Goal: Task Accomplishment & Management: Complete application form

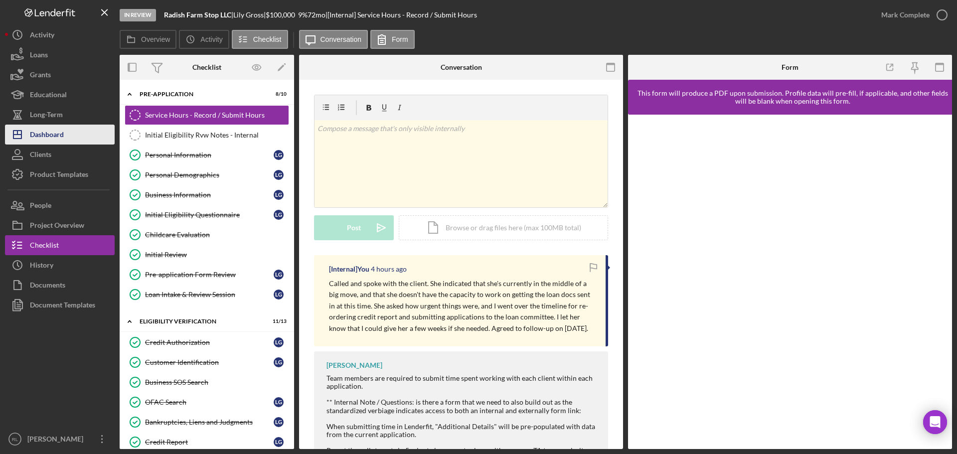
click at [61, 137] on div "Dashboard" at bounding box center [47, 136] width 34 height 22
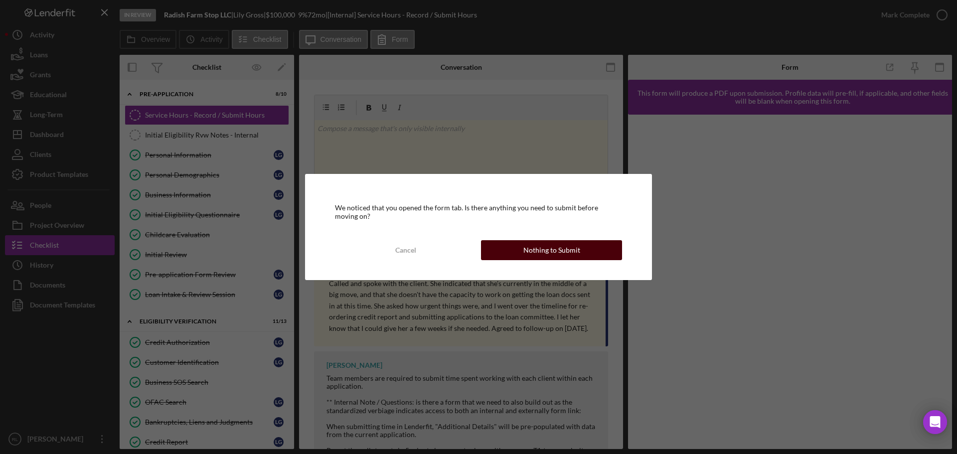
click at [522, 253] on button "Nothing to Submit" at bounding box center [551, 250] width 141 height 20
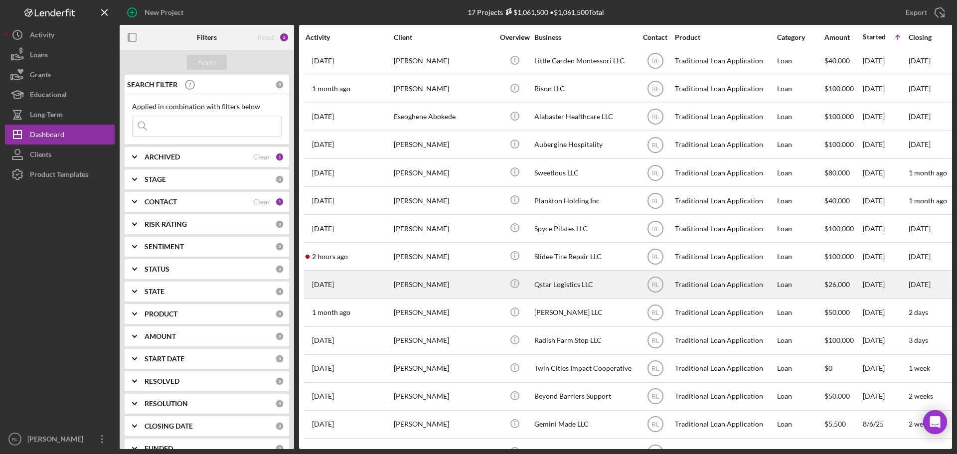
scroll to position [89, 0]
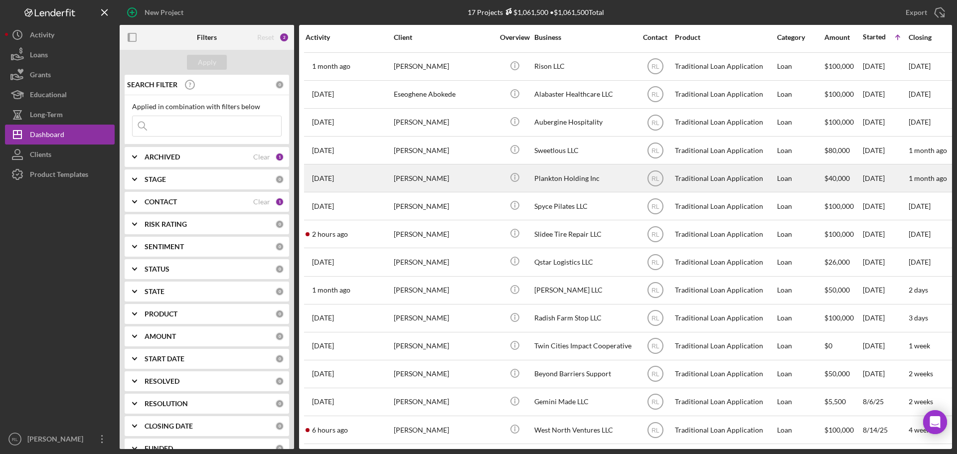
click at [481, 170] on div "[PERSON_NAME]" at bounding box center [444, 178] width 100 height 26
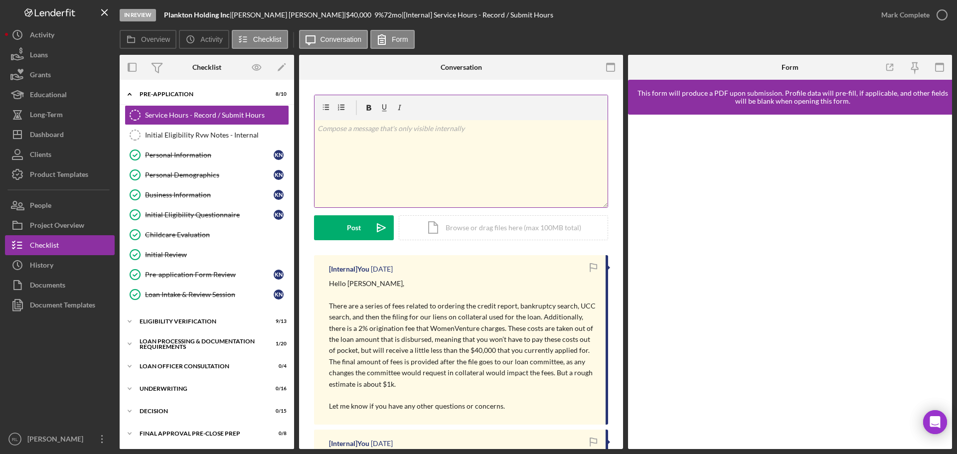
click at [412, 139] on div "v Color teal Color pink Remove color Add row above Add row below Add column bef…" at bounding box center [461, 163] width 293 height 87
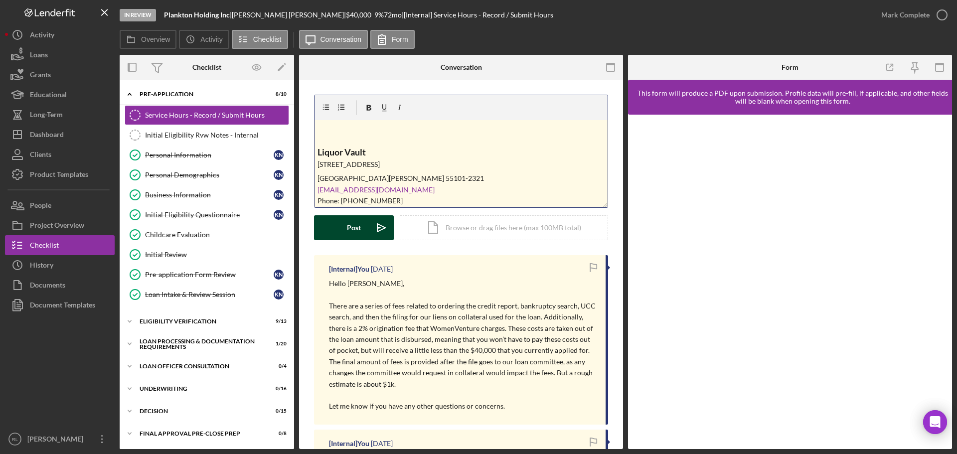
click at [354, 230] on div "Post" at bounding box center [354, 227] width 14 height 25
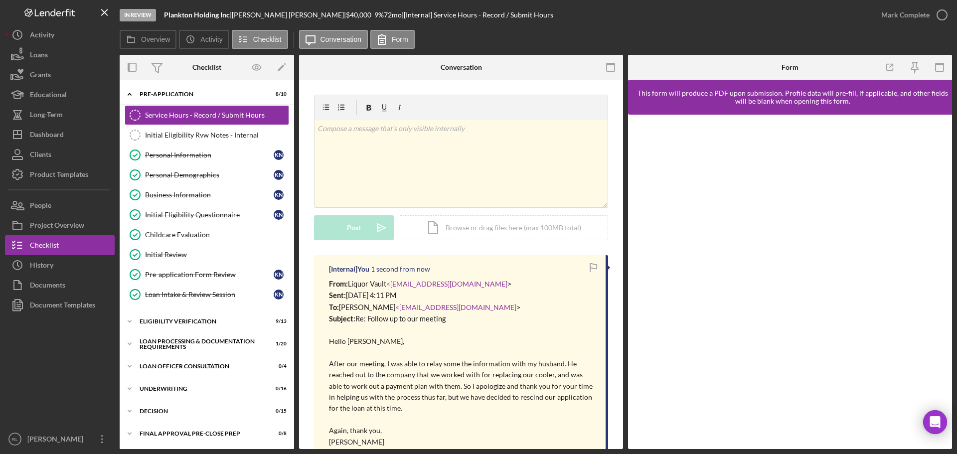
scroll to position [0, 0]
click at [409, 162] on div "v Color teal Color pink Remove color Add row above Add row below Add column bef…" at bounding box center [461, 163] width 293 height 87
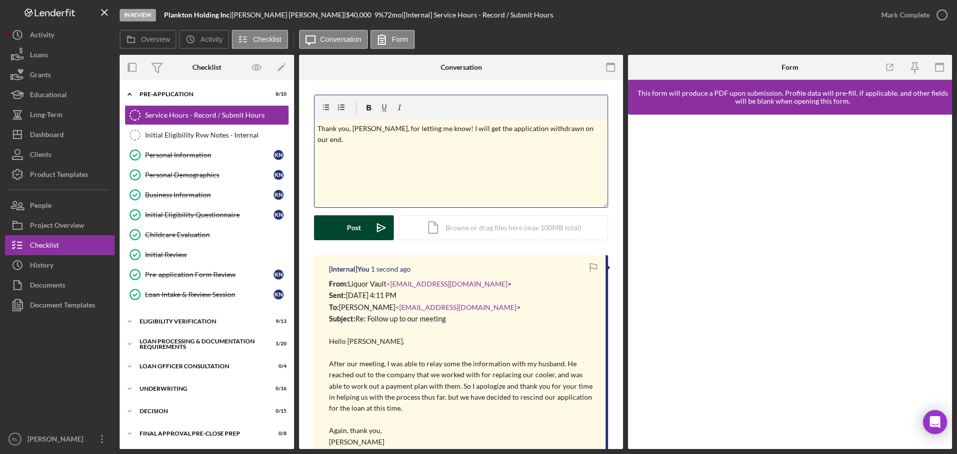
click at [359, 226] on div "Post" at bounding box center [354, 227] width 14 height 25
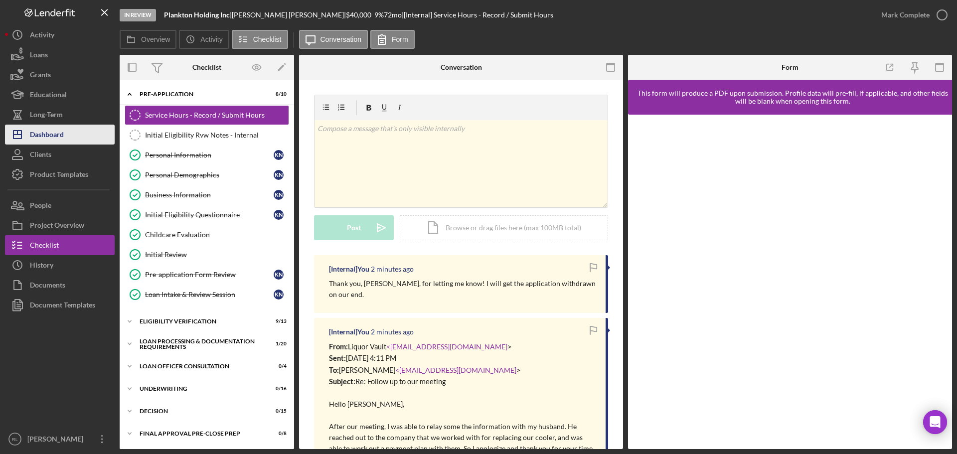
click at [63, 134] on div "Dashboard" at bounding box center [47, 136] width 34 height 22
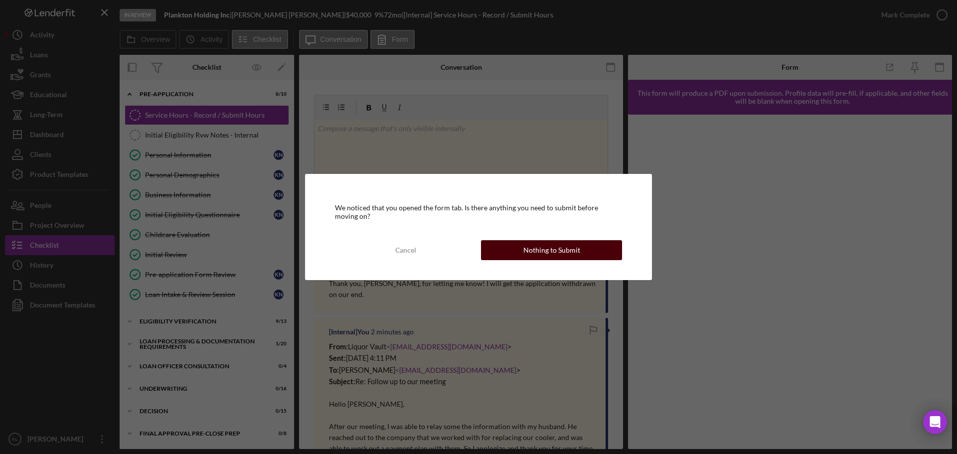
click at [561, 246] on div "Nothing to Submit" at bounding box center [551, 250] width 57 height 20
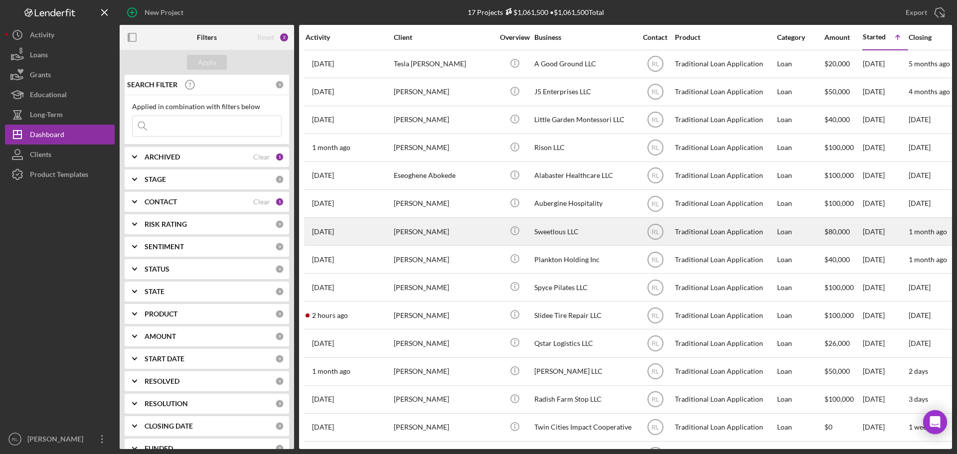
click at [471, 231] on div "[PERSON_NAME]" at bounding box center [444, 231] width 100 height 26
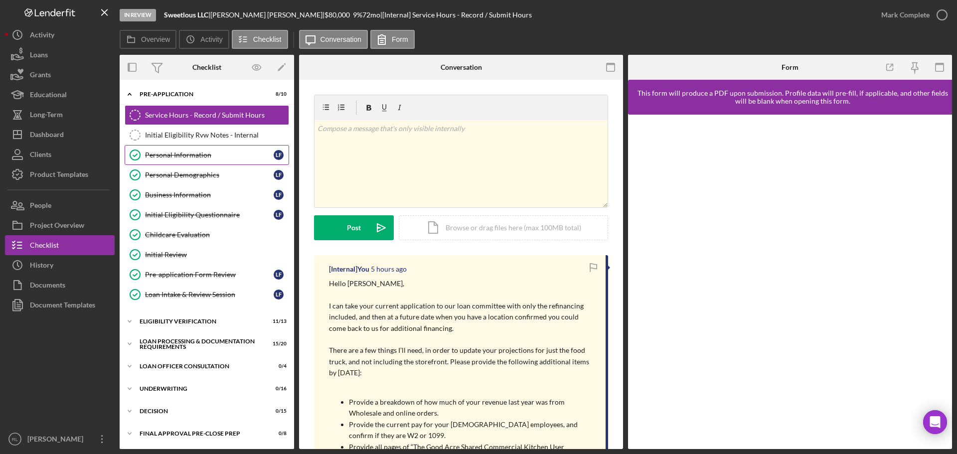
click at [192, 157] on div "Personal Information" at bounding box center [209, 155] width 129 height 8
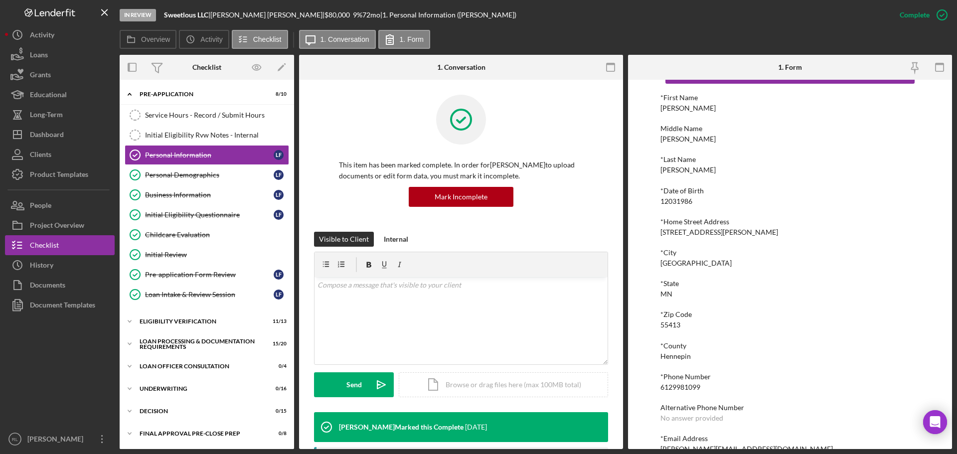
scroll to position [55, 0]
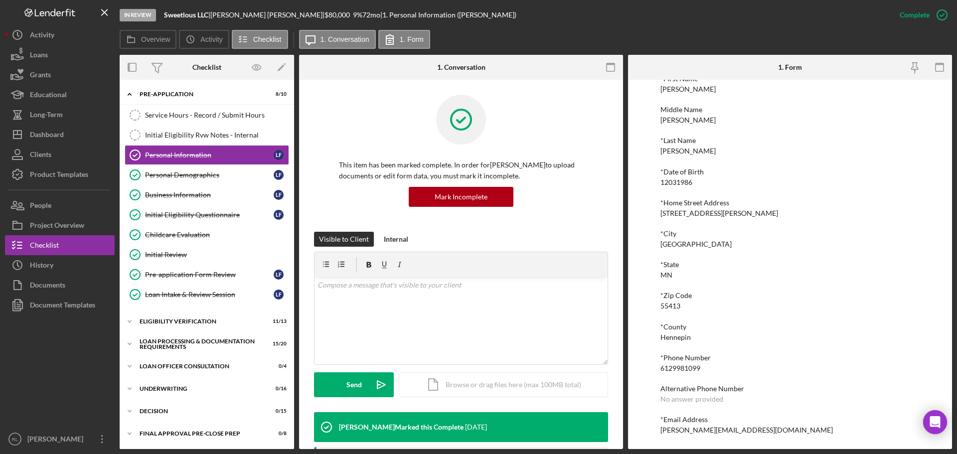
click at [677, 369] on div "6129981099" at bounding box center [680, 368] width 40 height 8
drag, startPoint x: 677, startPoint y: 369, endPoint x: 721, endPoint y: 256, distance: 121.2
click at [721, 256] on div "*First Name Louisa Middle Name Jeanne d’Arc *Last Name Farhat *Date of Birth 12…" at bounding box center [789, 254] width 259 height 359
click at [677, 365] on div "6129981099" at bounding box center [680, 368] width 40 height 8
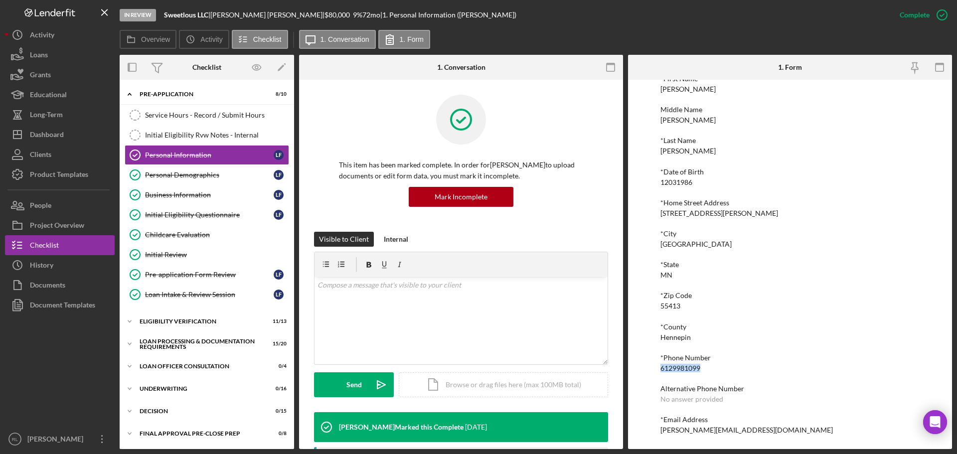
click at [677, 365] on div "6129981099" at bounding box center [680, 368] width 40 height 8
copy div "6129981099"
click at [63, 134] on div "Dashboard" at bounding box center [47, 136] width 34 height 22
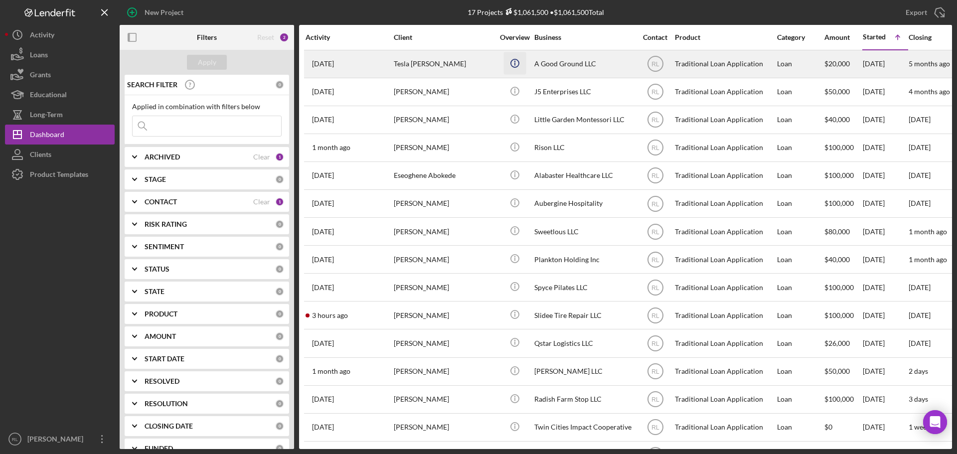
click at [513, 68] on icon "Icon/Info" at bounding box center [514, 63] width 22 height 22
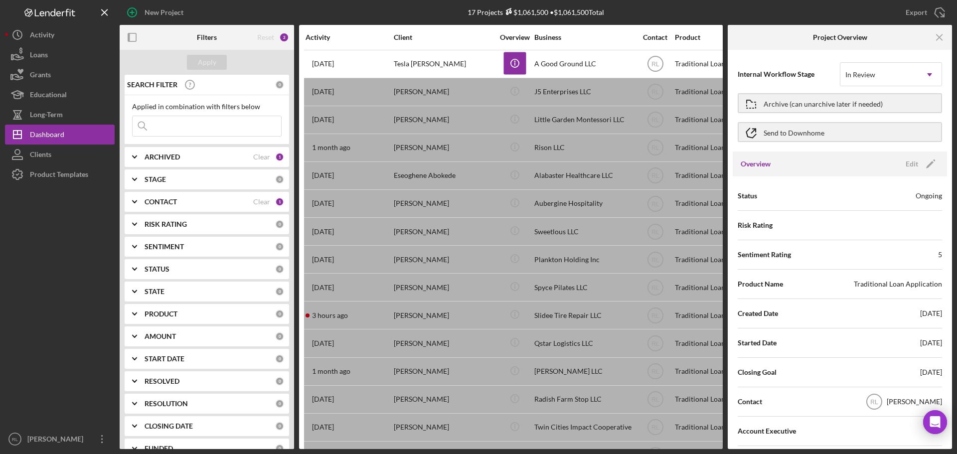
drag, startPoint x: 802, startPoint y: 359, endPoint x: 807, endPoint y: 210, distance: 149.6
click at [940, 40] on icon "Icon/Menu Close" at bounding box center [940, 37] width 22 height 22
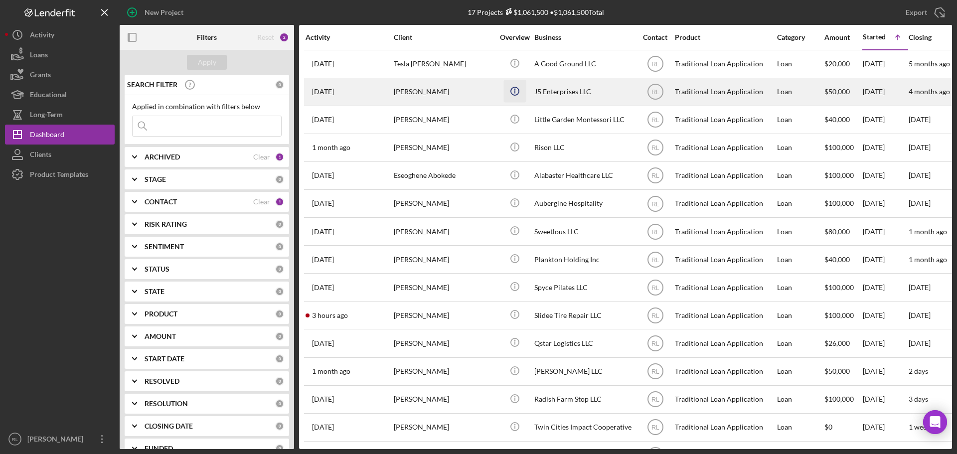
click at [510, 91] on icon "Icon/Info" at bounding box center [514, 91] width 22 height 22
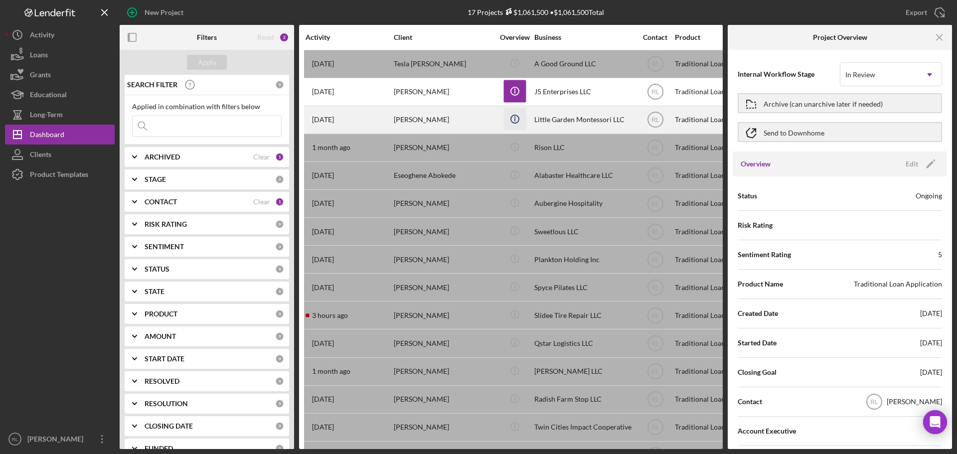
click at [508, 116] on icon "Icon/Info" at bounding box center [514, 119] width 22 height 22
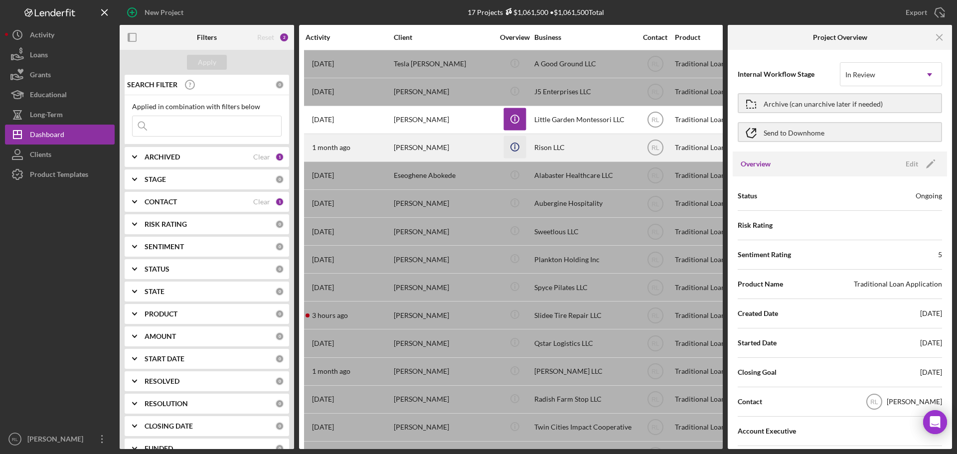
click at [506, 145] on icon "Icon/Info" at bounding box center [514, 147] width 22 height 22
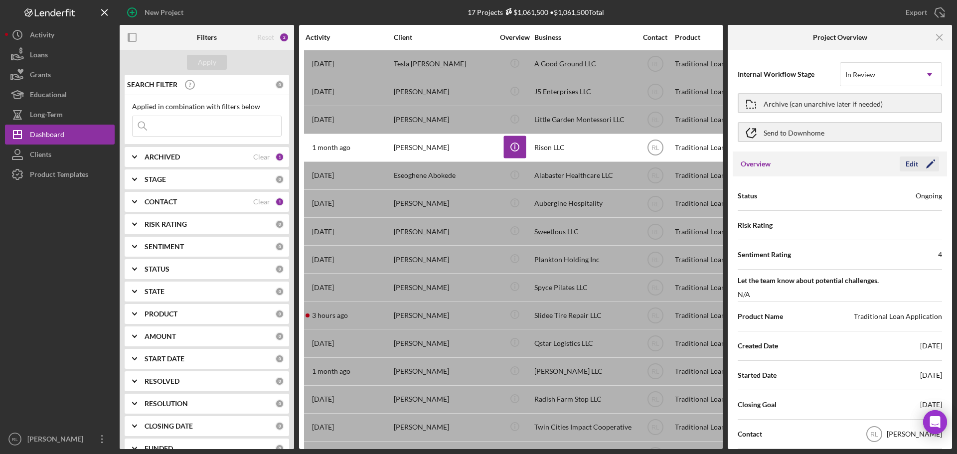
click at [912, 164] on div "Edit" at bounding box center [912, 164] width 12 height 15
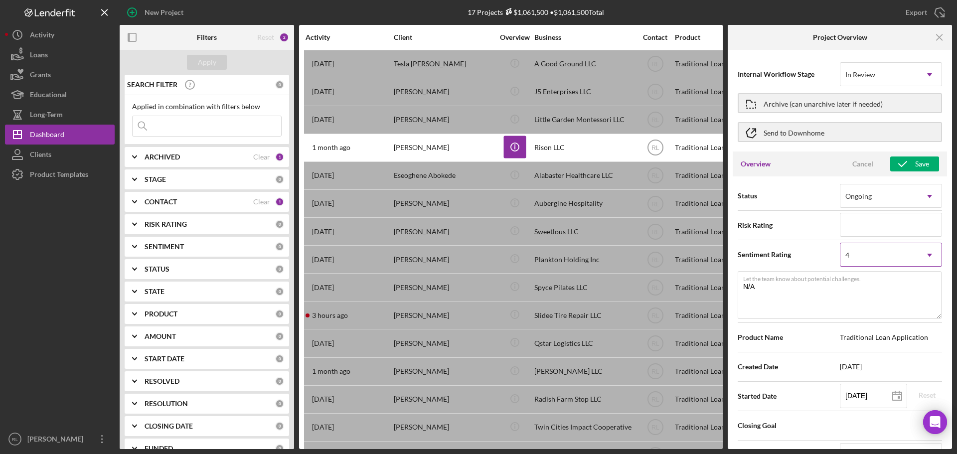
click at [922, 253] on icon "Icon/Dropdown Arrow" at bounding box center [930, 255] width 24 height 24
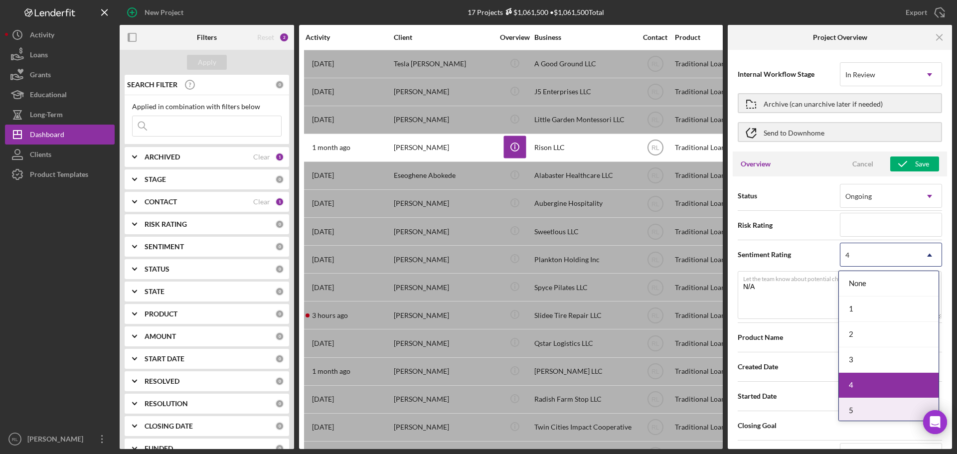
click at [865, 407] on div "5" at bounding box center [889, 410] width 100 height 25
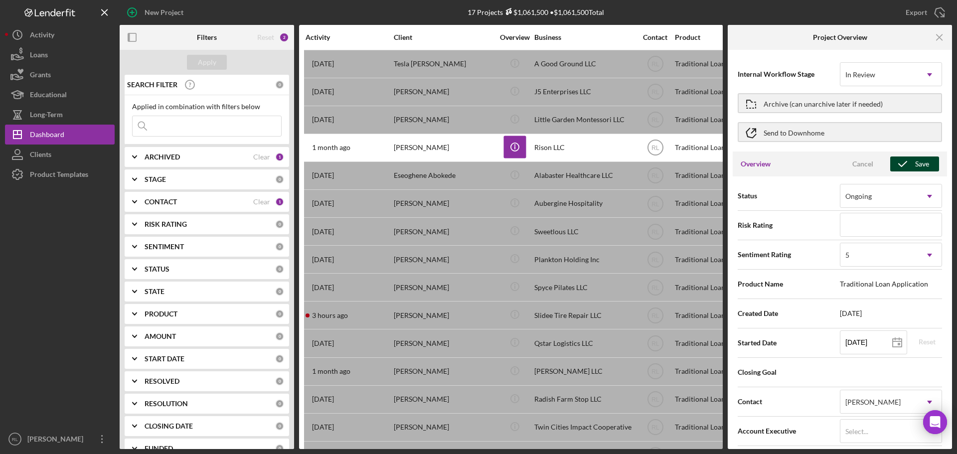
click at [907, 158] on icon "button" at bounding box center [902, 164] width 25 height 25
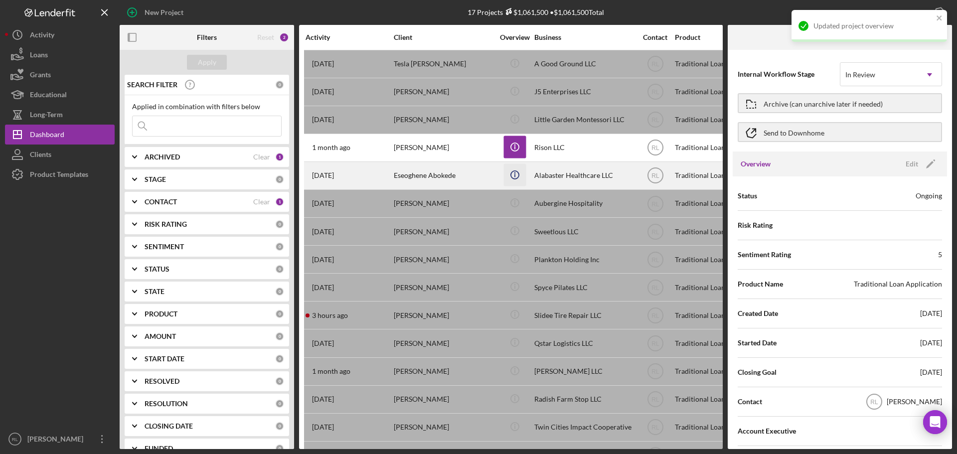
click at [520, 170] on icon "Icon/Info" at bounding box center [514, 174] width 22 height 22
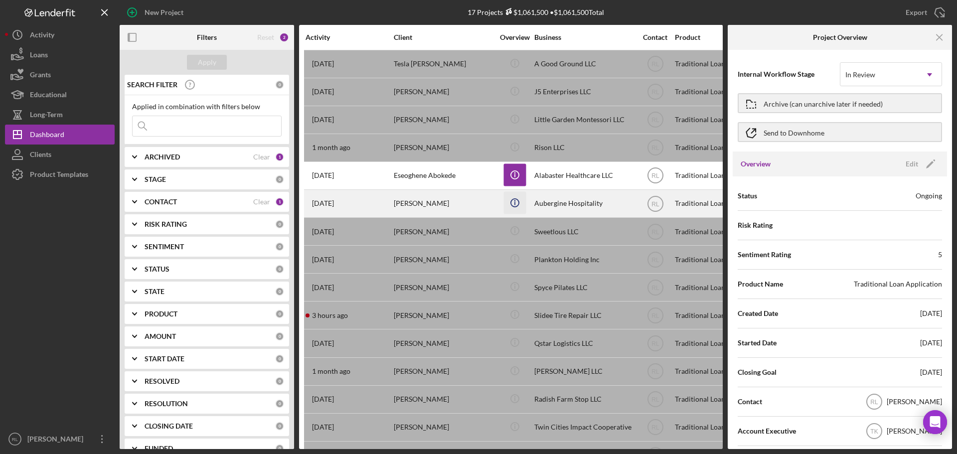
click at [515, 204] on icon "Icon/Info" at bounding box center [514, 202] width 22 height 22
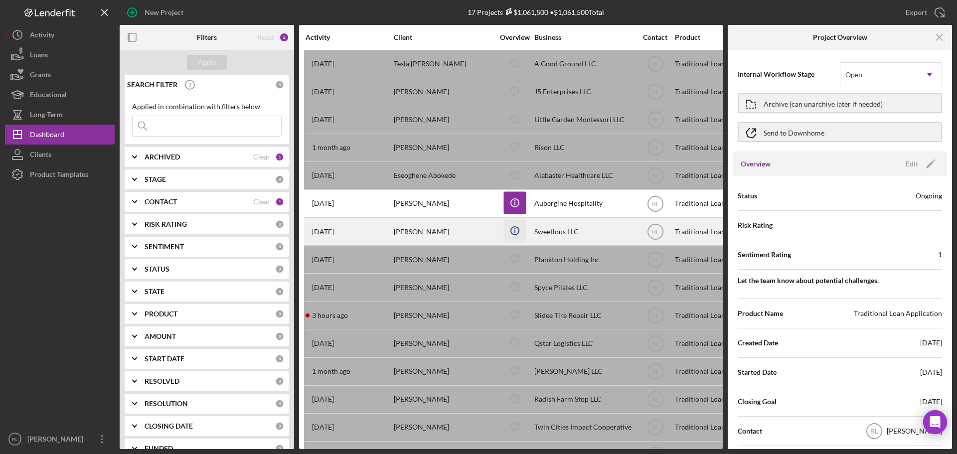
click at [513, 232] on icon "Icon/Info" at bounding box center [514, 231] width 22 height 22
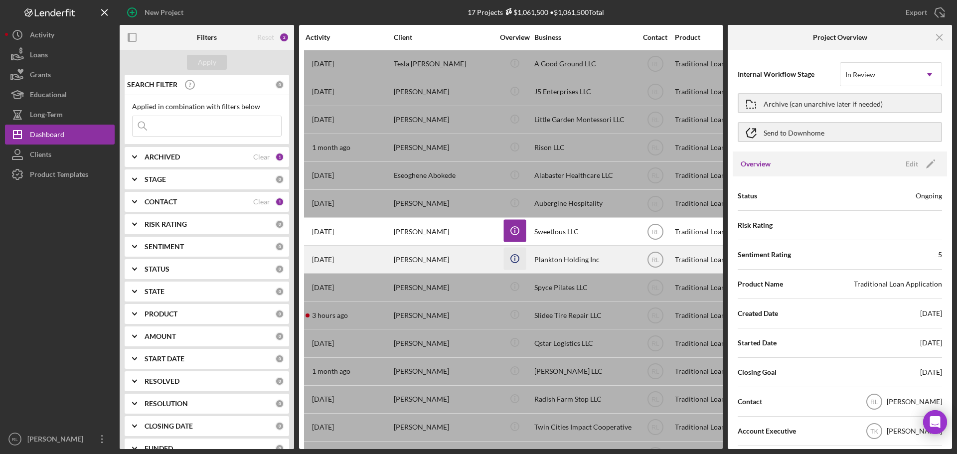
click at [515, 254] on icon "Icon/Info" at bounding box center [514, 259] width 22 height 22
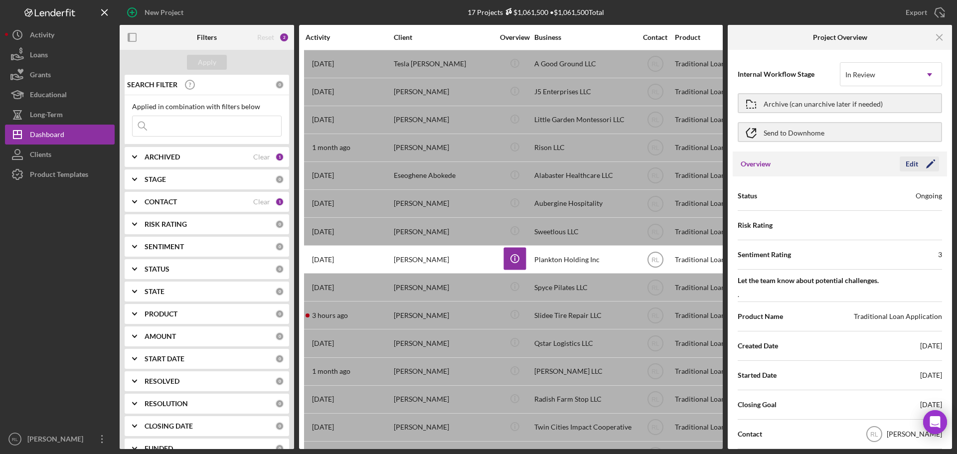
click at [921, 159] on icon "Icon/Edit" at bounding box center [930, 164] width 25 height 25
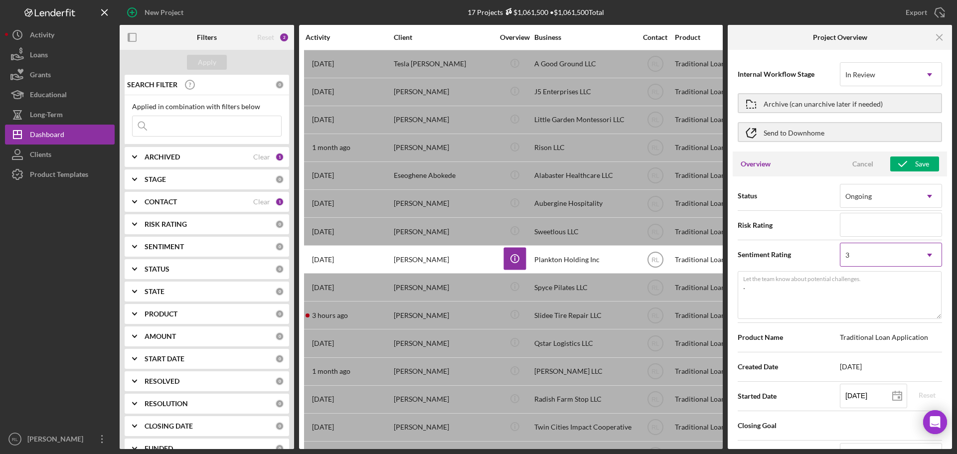
click at [883, 258] on div "3" at bounding box center [878, 255] width 77 height 23
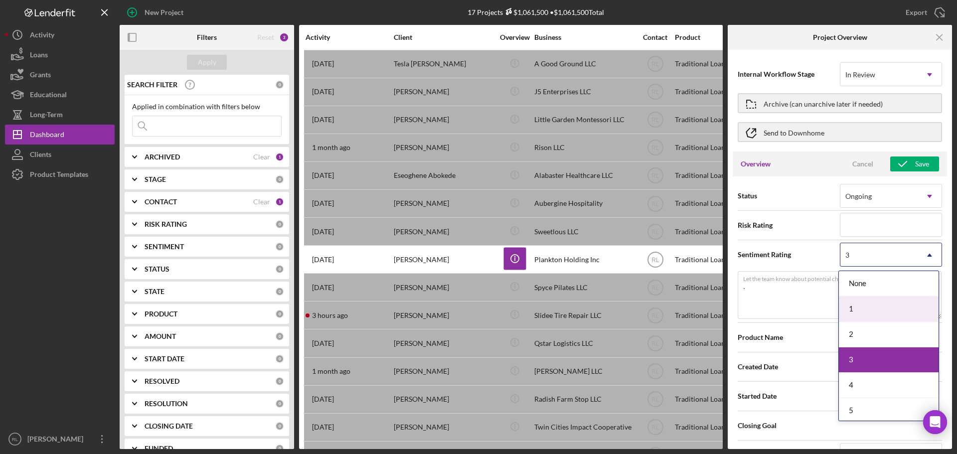
click at [867, 303] on div "1" at bounding box center [889, 309] width 100 height 25
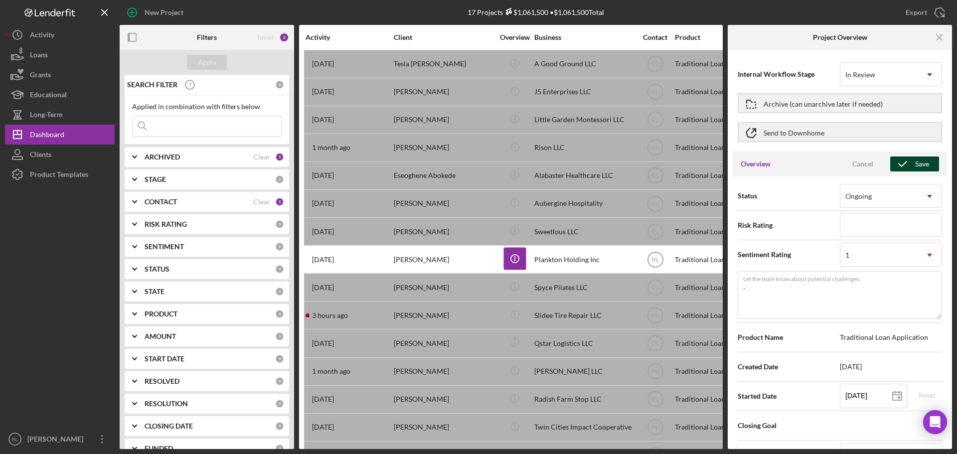
click at [908, 164] on icon "button" at bounding box center [902, 164] width 25 height 25
type textarea "Here's a snapshot of information that has been fully approved, as well as the i…"
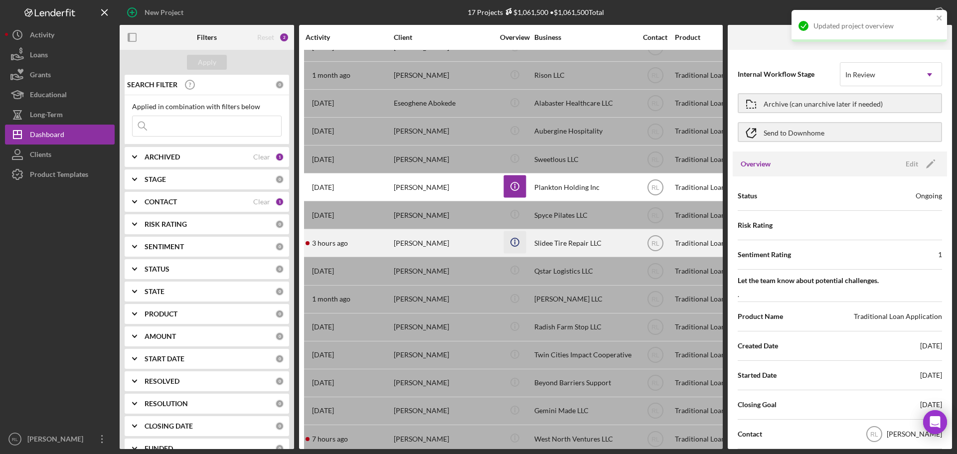
scroll to position [89, 0]
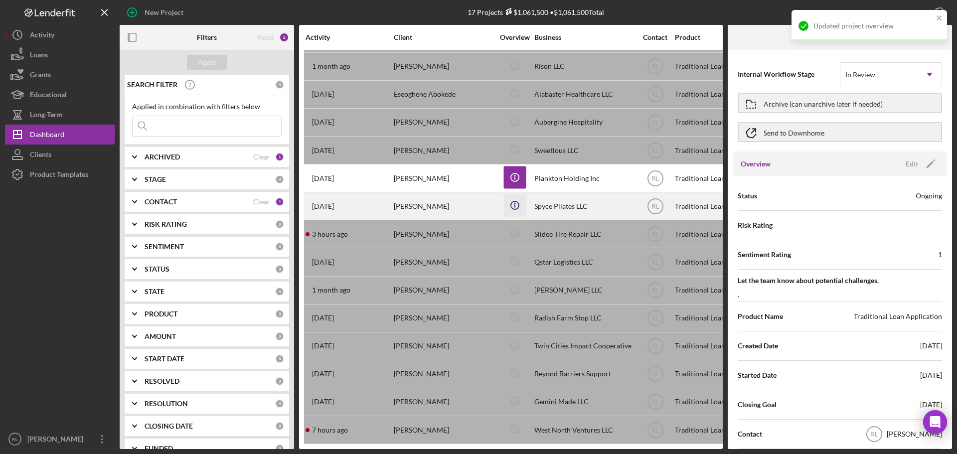
click at [512, 196] on icon "Icon/Info" at bounding box center [514, 205] width 22 height 22
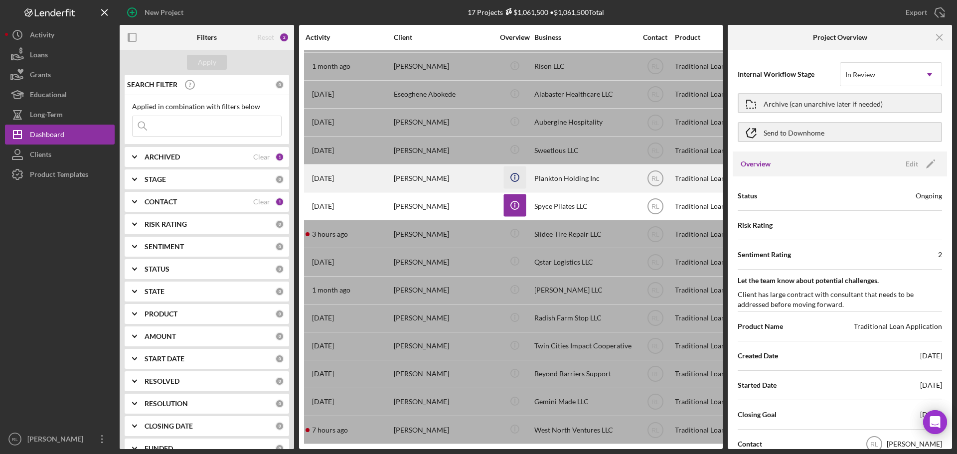
click at [517, 170] on icon "Icon/Info" at bounding box center [514, 177] width 22 height 22
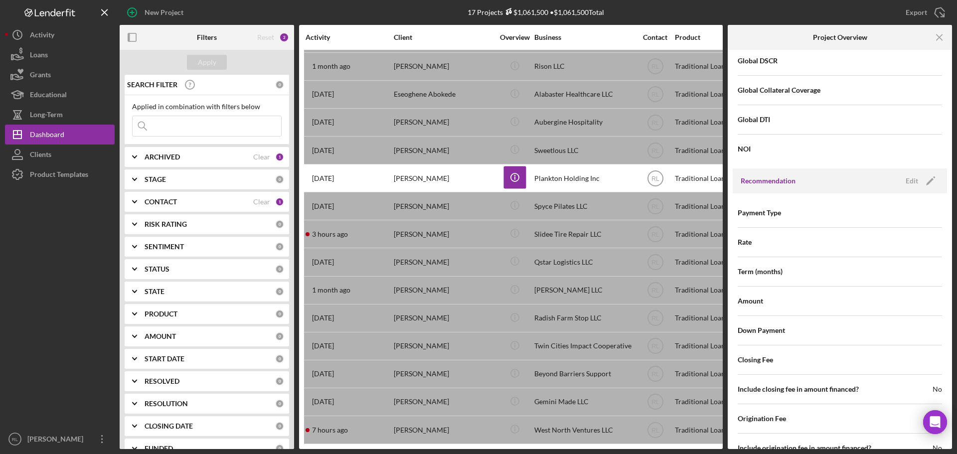
scroll to position [947, 0]
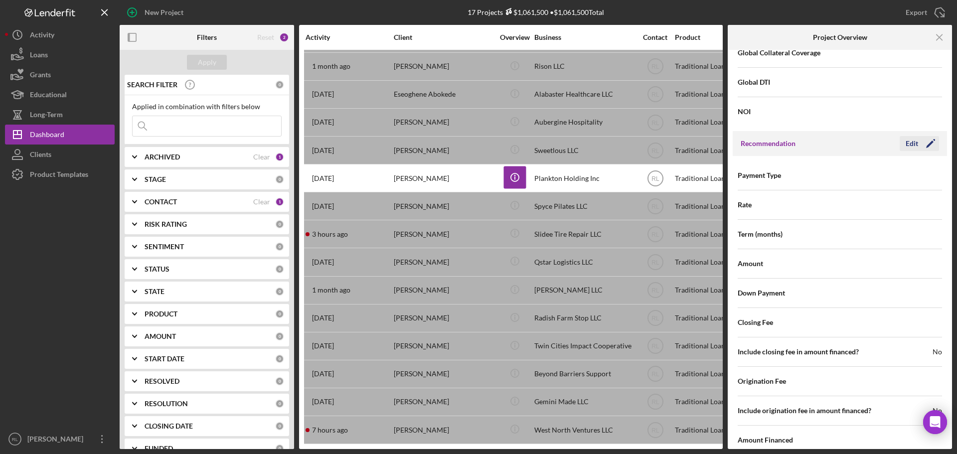
click at [913, 147] on div "Edit" at bounding box center [912, 143] width 12 height 15
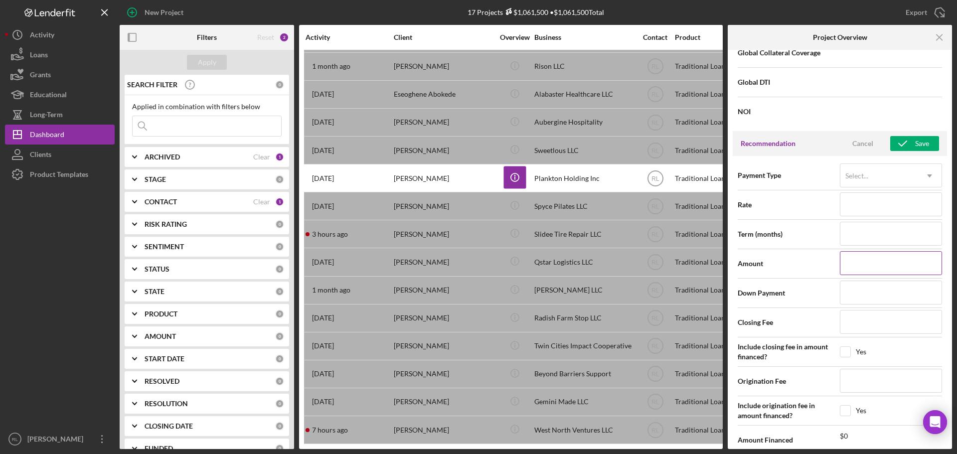
click at [857, 258] on input at bounding box center [891, 263] width 102 height 24
type input "$0"
click at [850, 330] on input at bounding box center [891, 322] width 102 height 24
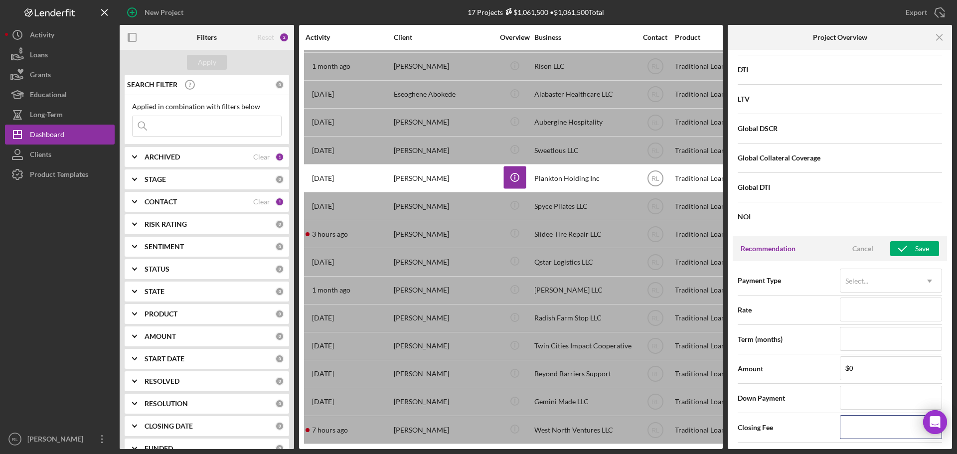
scroll to position [845, 0]
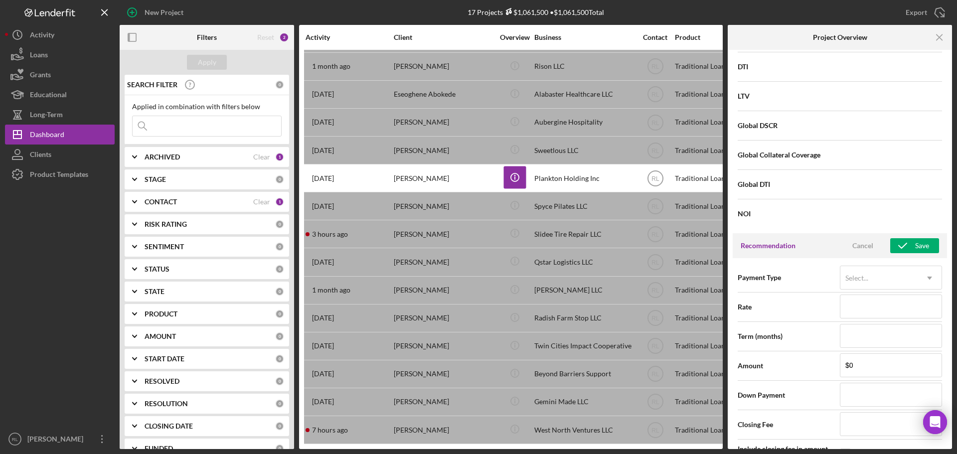
click at [928, 230] on div "DSCR Collateral Coverage DTI LTV Global DSCR Global Collateral Coverage Global …" at bounding box center [840, 111] width 214 height 245
click at [917, 247] on div "Save" at bounding box center [922, 245] width 14 height 15
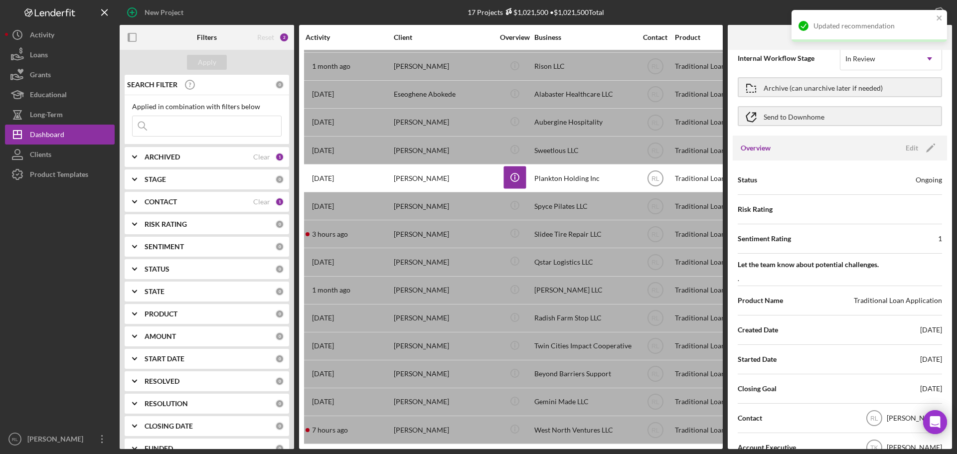
scroll to position [0, 0]
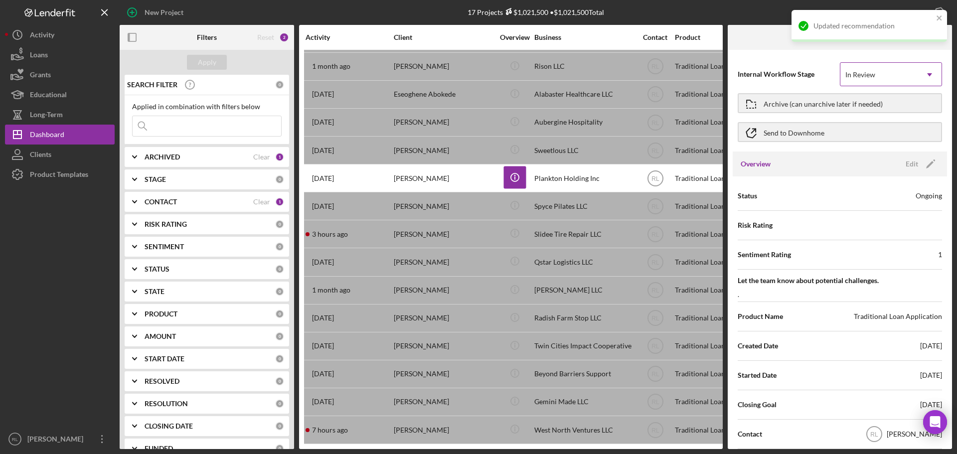
click at [887, 74] on div "In Review" at bounding box center [878, 74] width 77 height 23
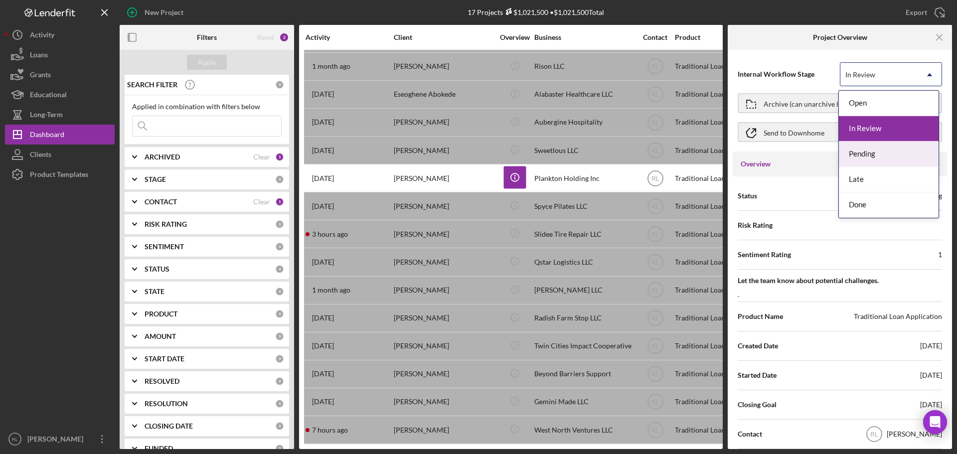
click at [878, 156] on div "Pending" at bounding box center [889, 154] width 100 height 25
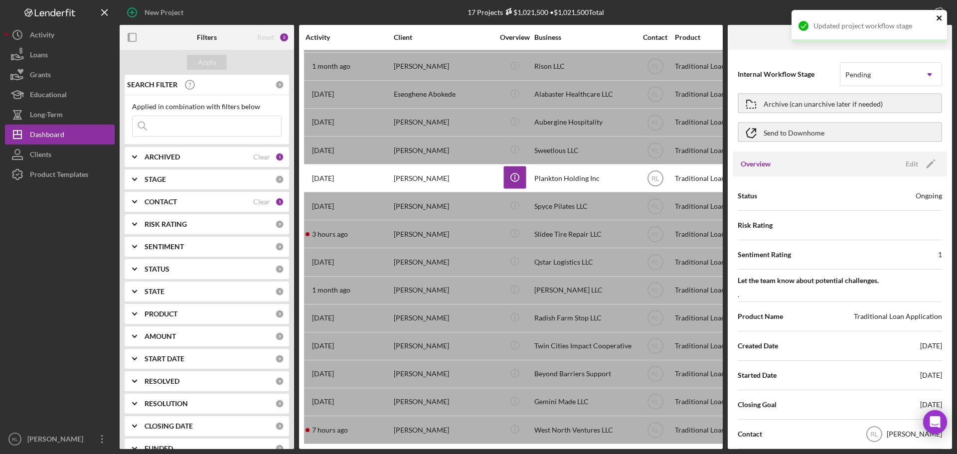
click at [938, 18] on icon "close" at bounding box center [939, 18] width 7 height 8
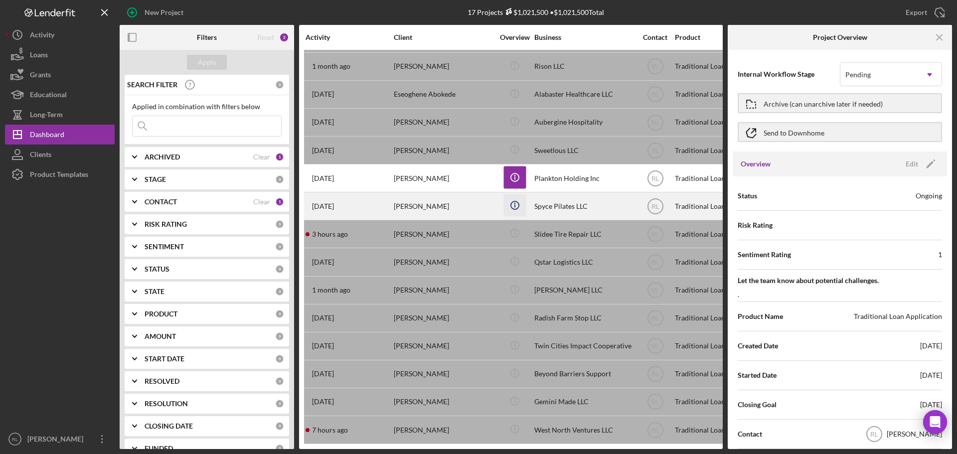
click at [514, 197] on icon "Icon/Info" at bounding box center [514, 205] width 22 height 22
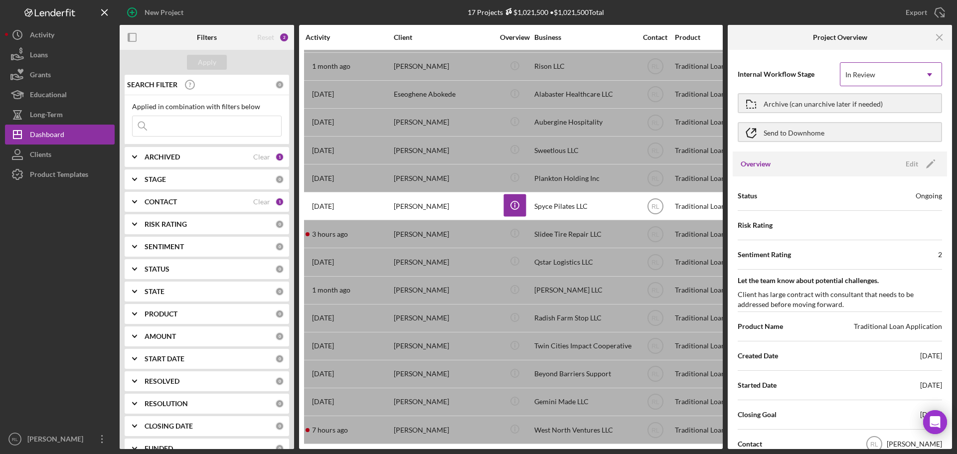
click at [913, 81] on div "In Review" at bounding box center [878, 74] width 77 height 23
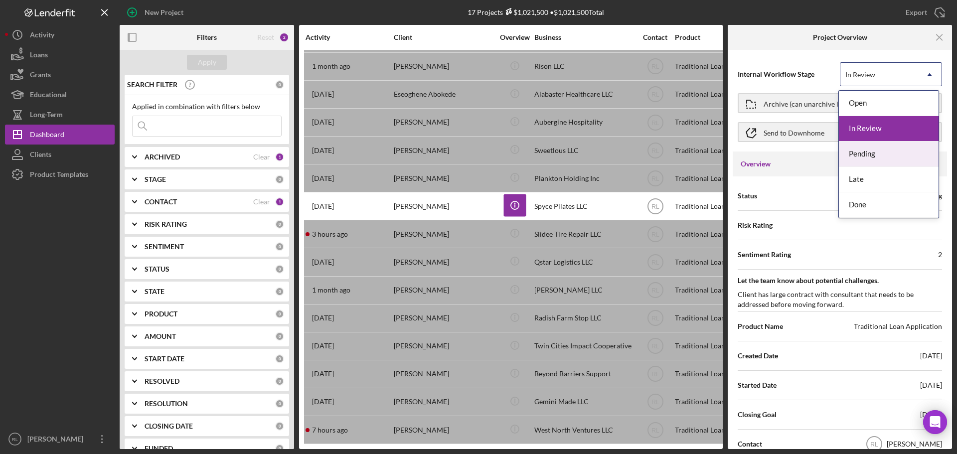
click at [884, 158] on div "Pending" at bounding box center [889, 154] width 100 height 25
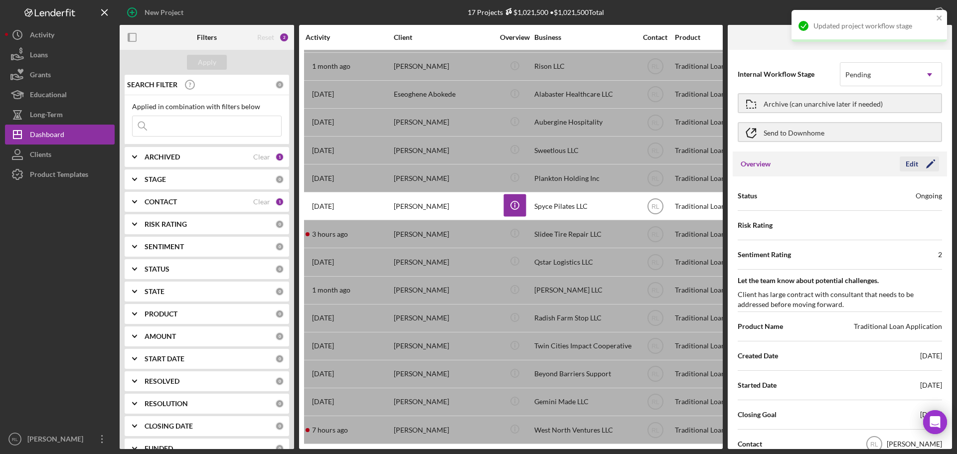
click at [921, 163] on icon "Icon/Edit" at bounding box center [930, 164] width 25 height 25
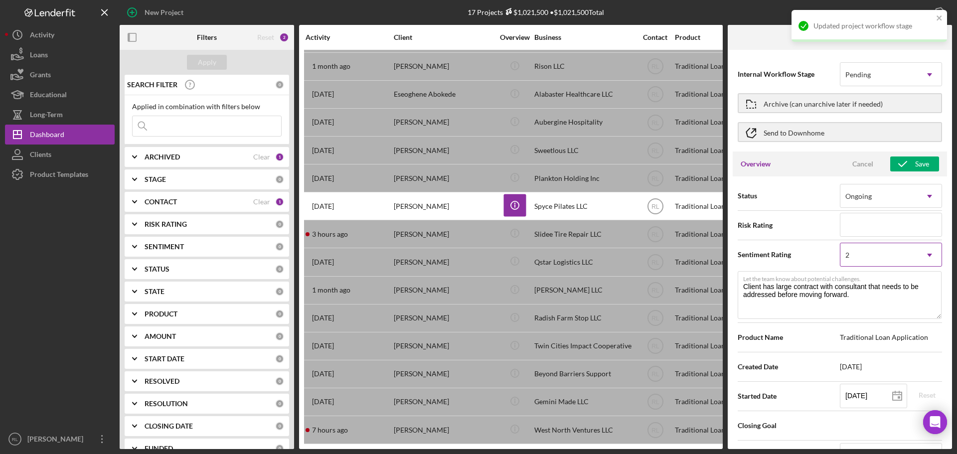
click at [922, 250] on icon "Icon/Dropdown Arrow" at bounding box center [930, 255] width 24 height 24
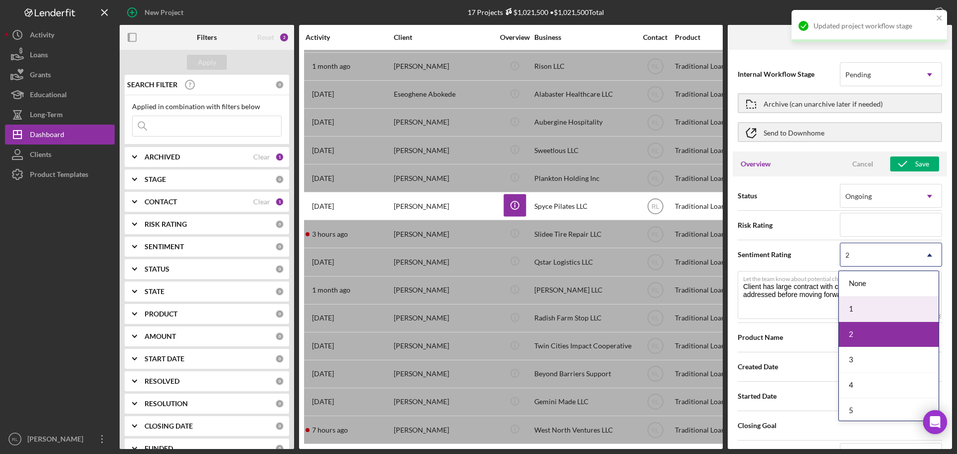
click at [864, 305] on div "1" at bounding box center [889, 309] width 100 height 25
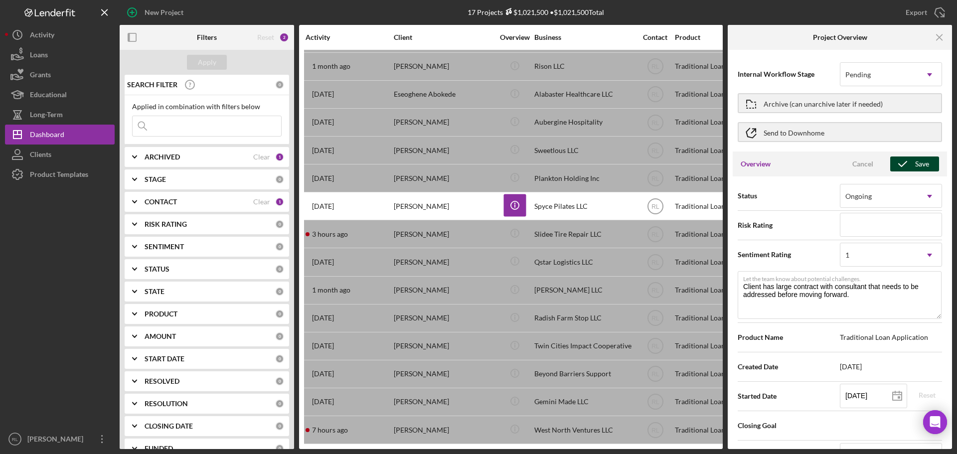
click at [916, 165] on div "Save" at bounding box center [922, 164] width 14 height 15
type textarea "Here's a snapshot of information that has been fully approved, as well as the i…"
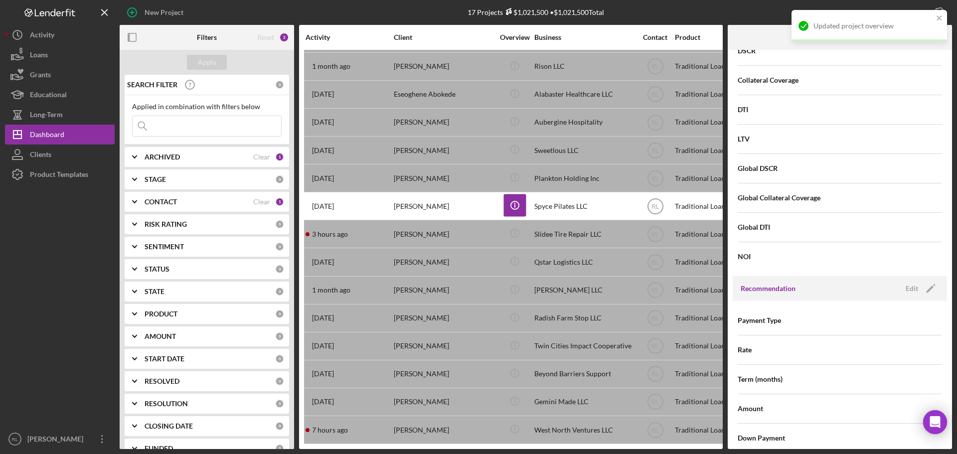
scroll to position [947, 0]
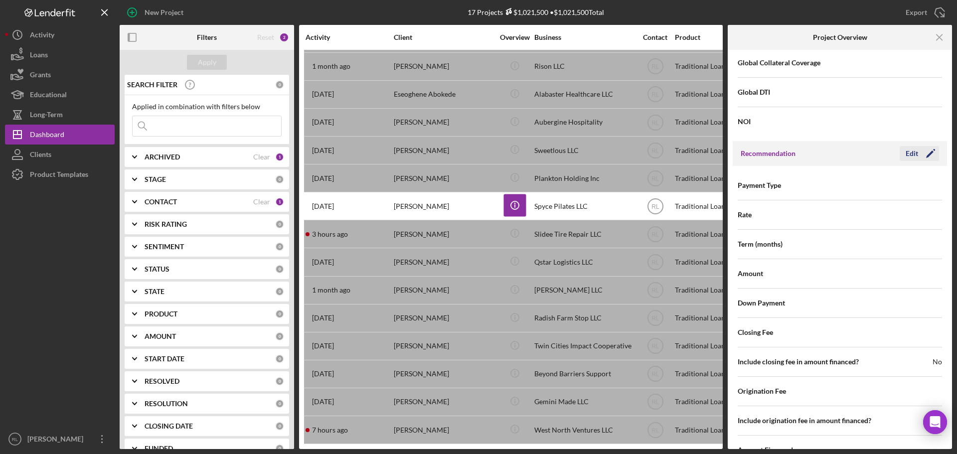
click at [918, 147] on icon "Icon/Edit" at bounding box center [930, 153] width 25 height 25
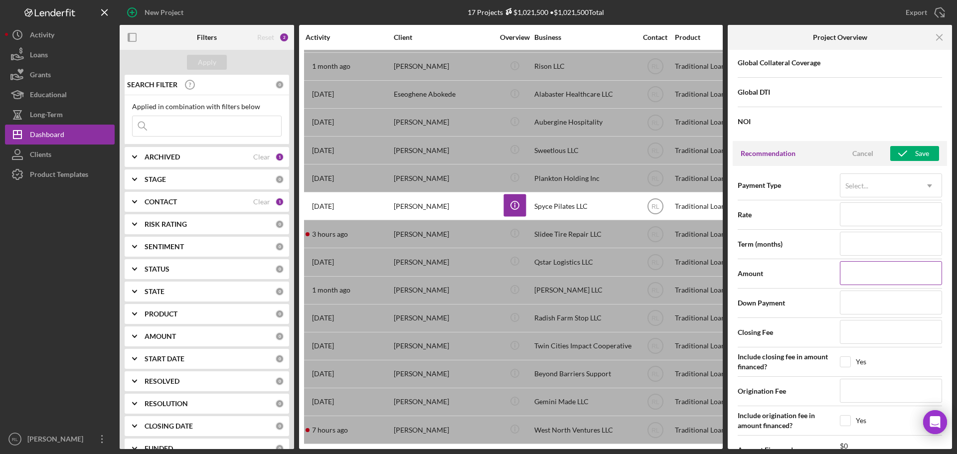
click at [874, 274] on input at bounding box center [891, 273] width 102 height 24
type input "$0"
click at [909, 151] on icon "button" at bounding box center [902, 153] width 25 height 25
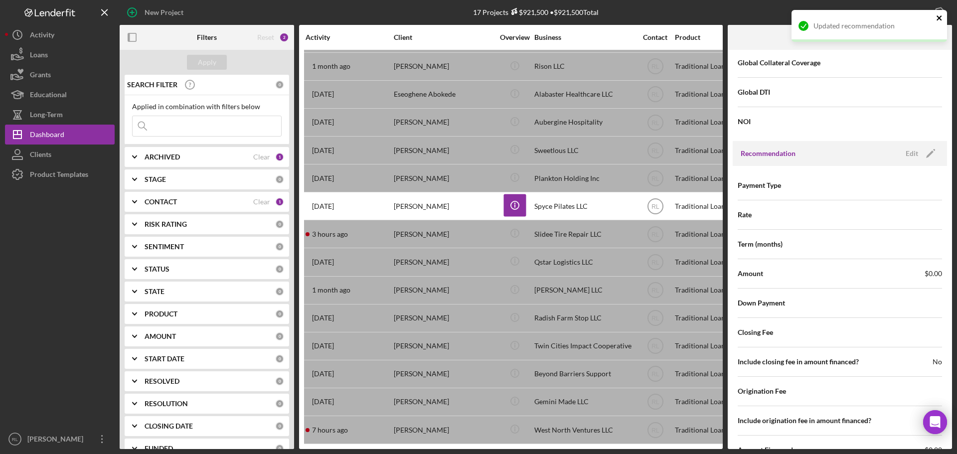
click at [940, 18] on icon "close" at bounding box center [939, 17] width 5 height 5
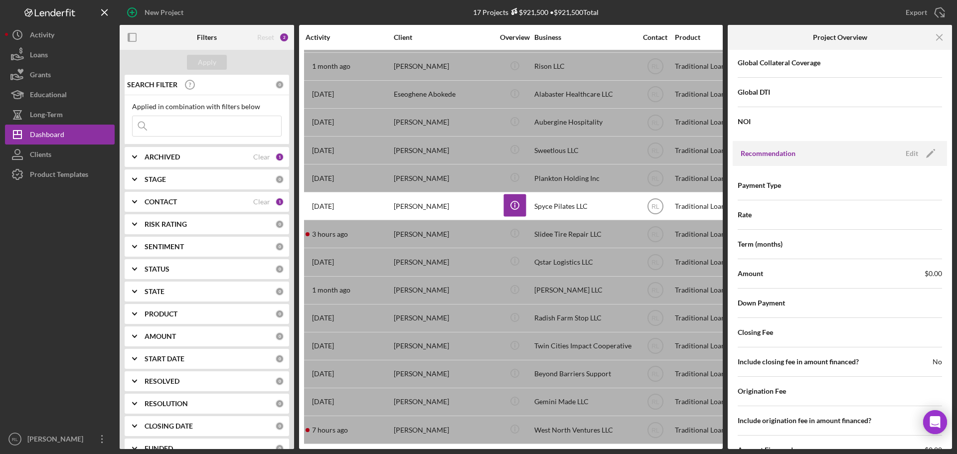
click at [939, 37] on div "New Project 17 Projects $921,500 • $921,500 Total Export Icon/Export Filters Re…" at bounding box center [478, 227] width 957 height 454
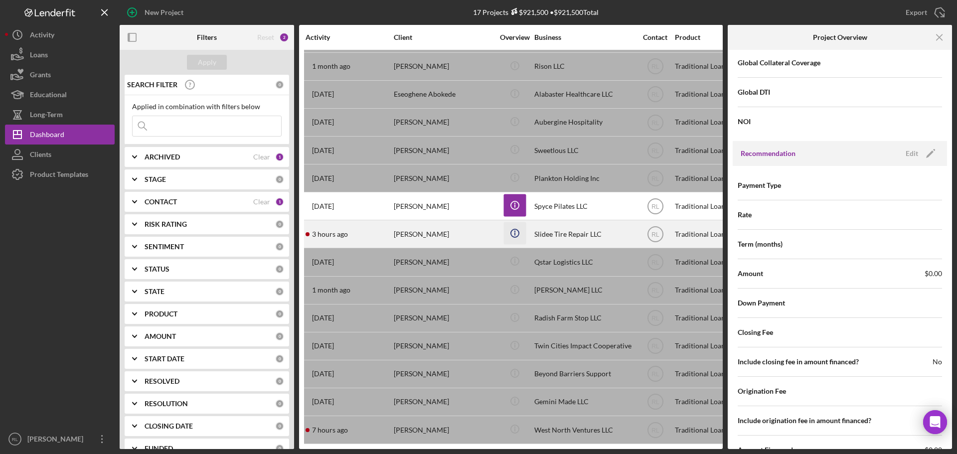
click at [514, 227] on icon "Icon/Info" at bounding box center [514, 233] width 22 height 22
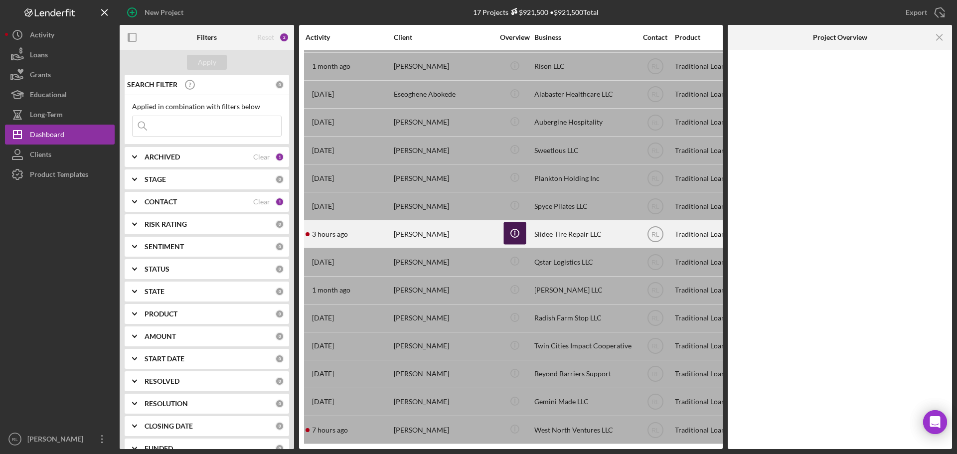
scroll to position [0, 0]
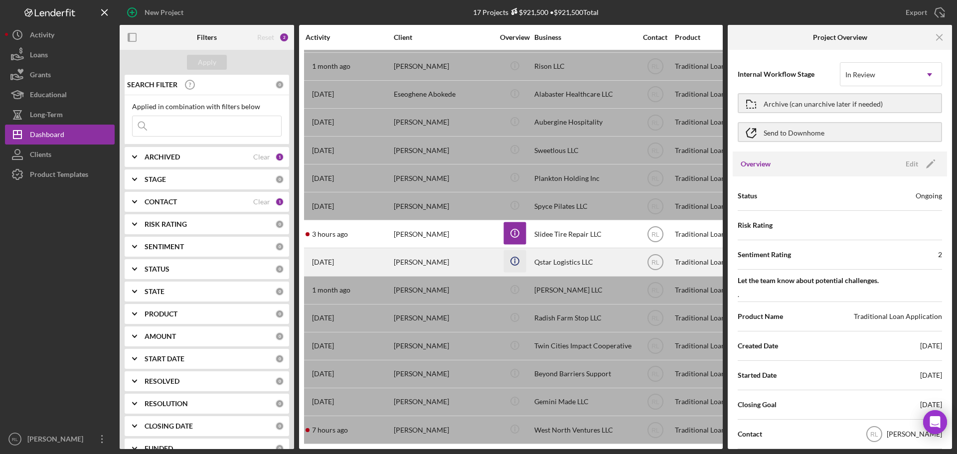
click at [512, 255] on icon "Icon/Info" at bounding box center [514, 261] width 22 height 22
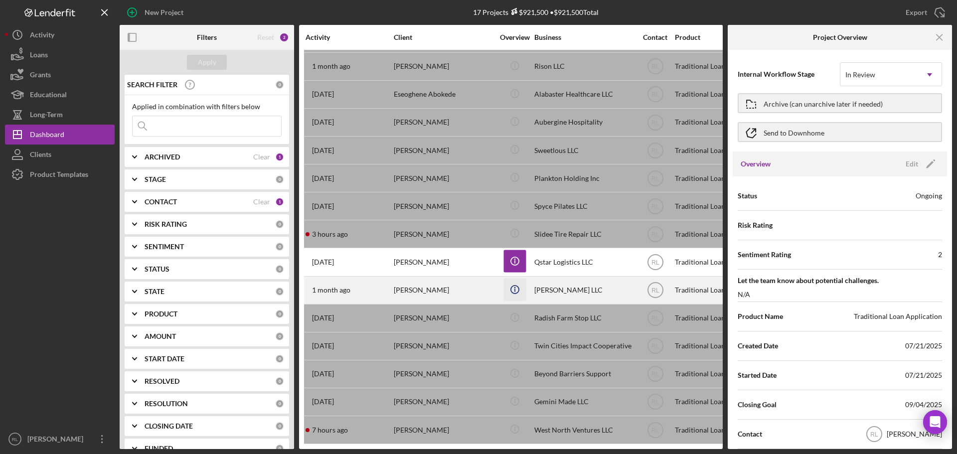
click at [515, 281] on icon "Icon/Info" at bounding box center [514, 289] width 22 height 22
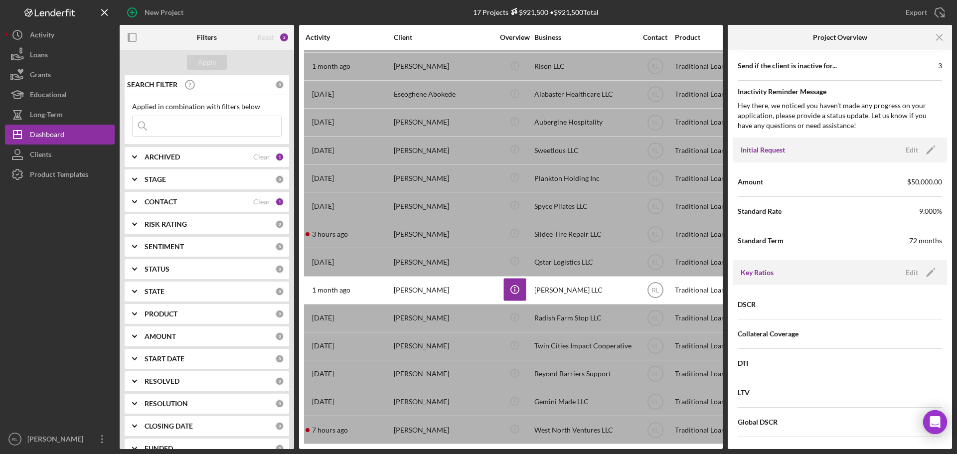
scroll to position [498, 0]
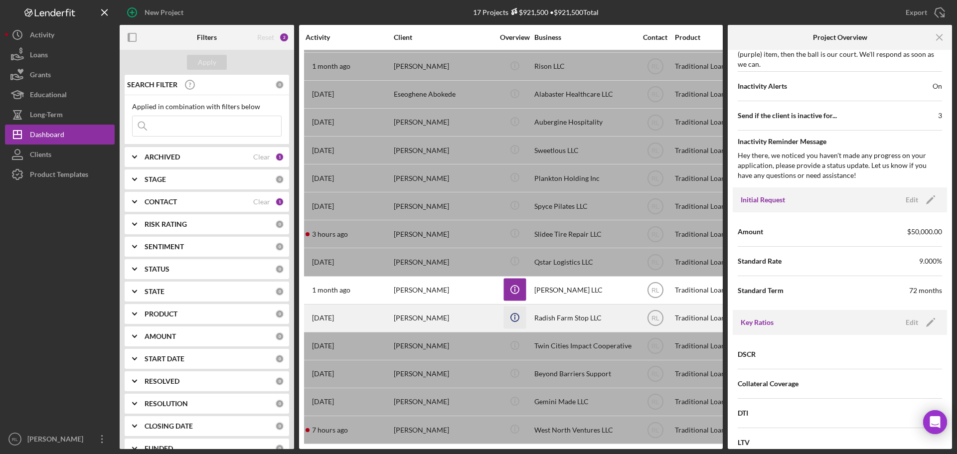
click at [513, 310] on icon "Icon/Info" at bounding box center [514, 317] width 22 height 22
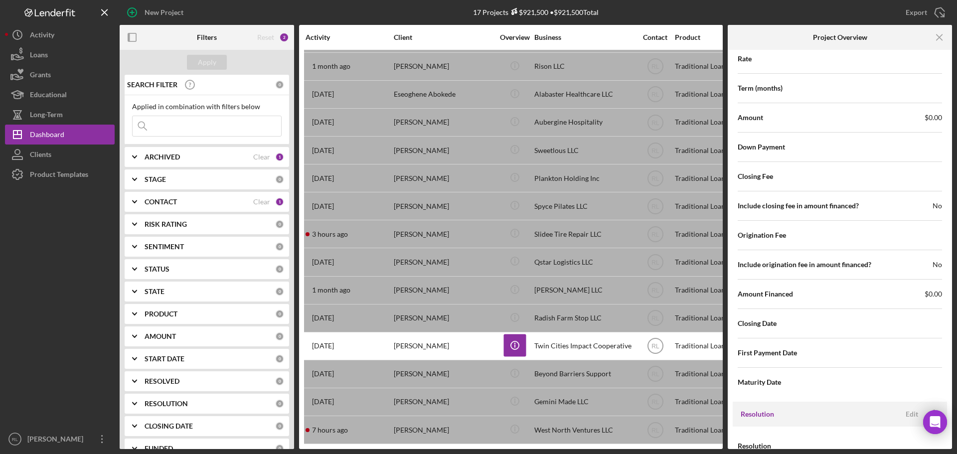
scroll to position [1097, 0]
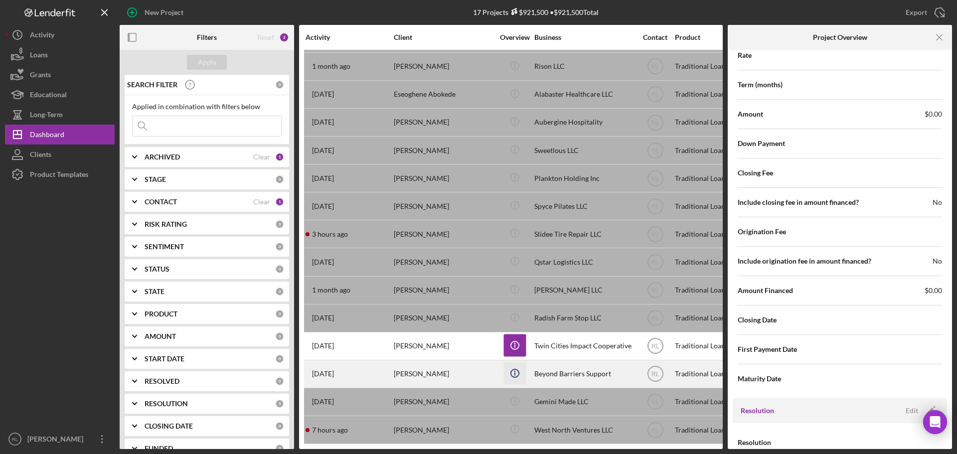
click at [512, 365] on icon "Icon/Info" at bounding box center [514, 373] width 22 height 22
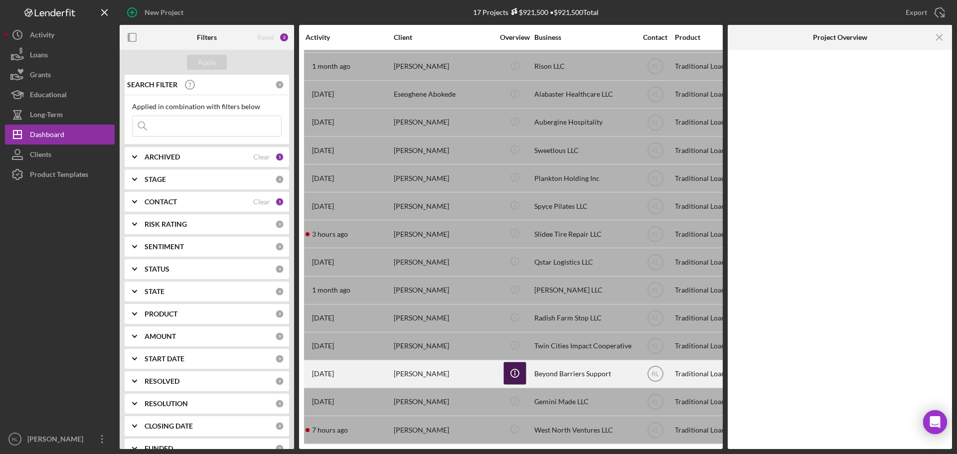
scroll to position [0, 0]
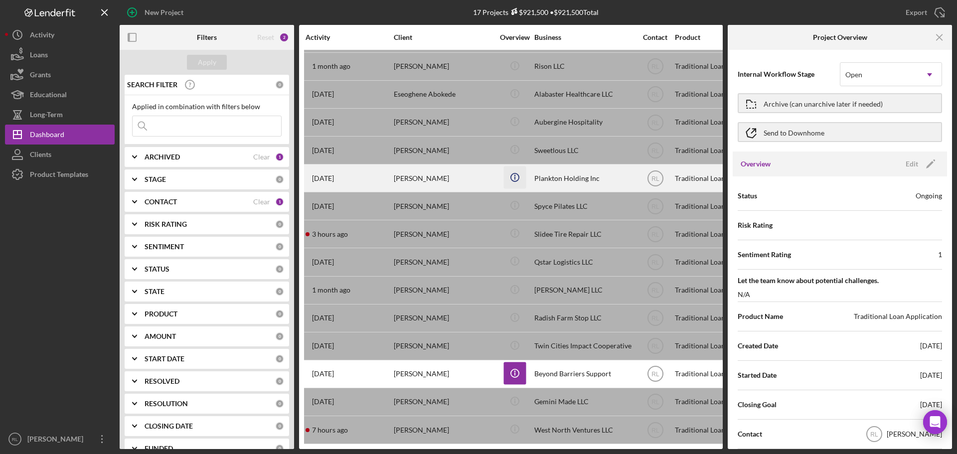
click at [511, 169] on icon "Icon/Info" at bounding box center [514, 177] width 22 height 22
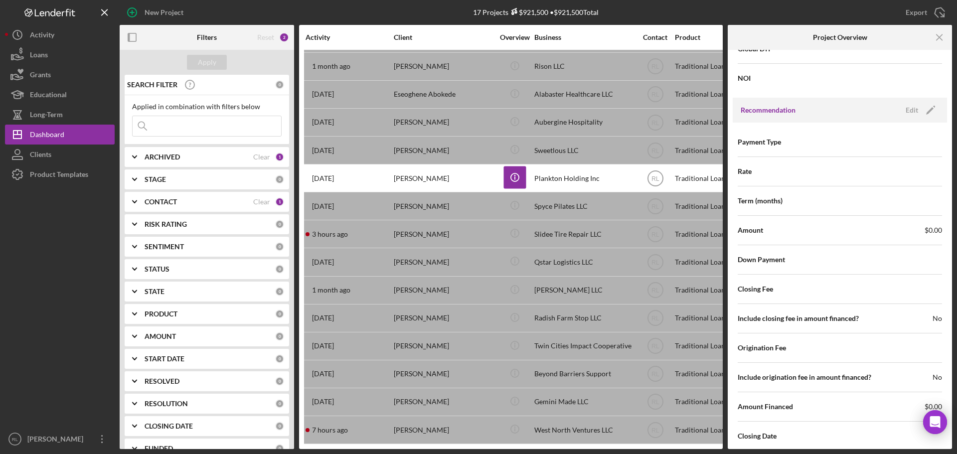
scroll to position [997, 0]
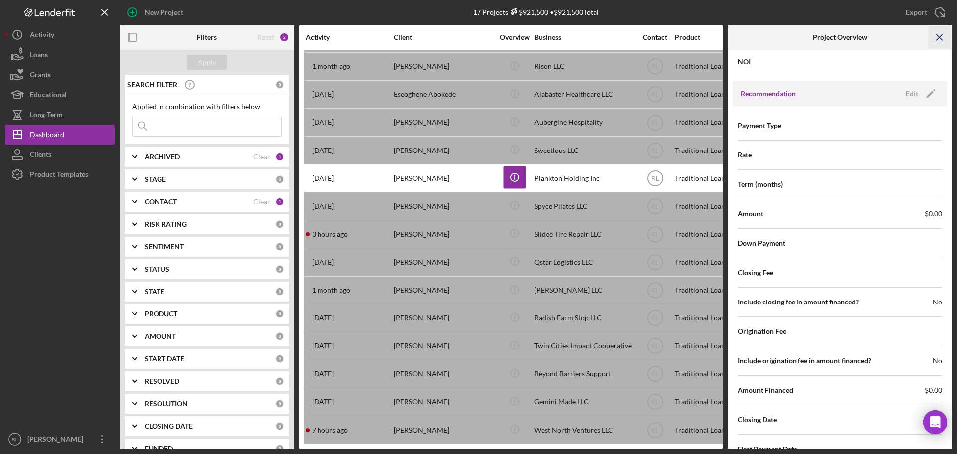
click at [935, 43] on icon "Icon/Menu Close" at bounding box center [940, 37] width 22 height 22
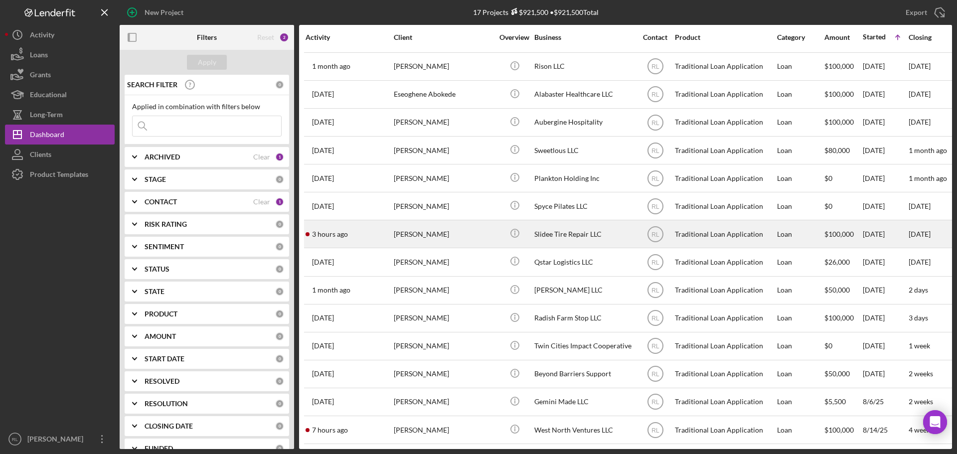
scroll to position [89, 0]
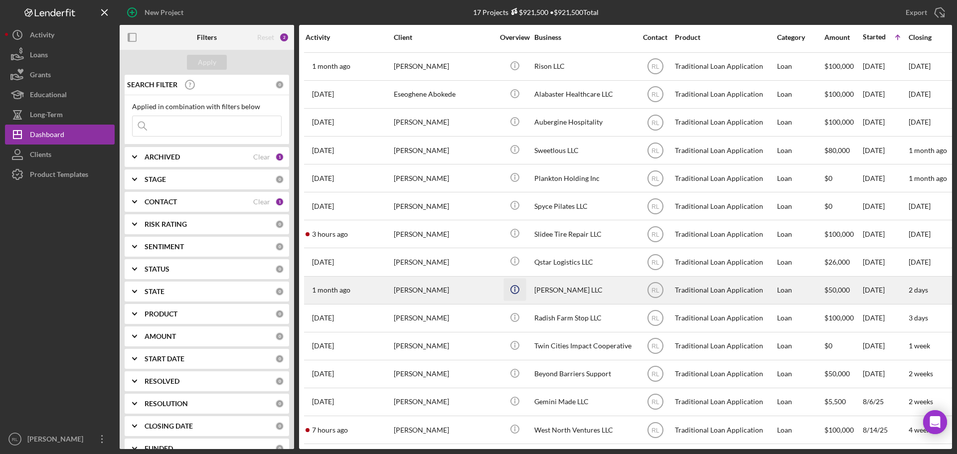
click at [510, 281] on icon "Icon/Info" at bounding box center [514, 289] width 22 height 22
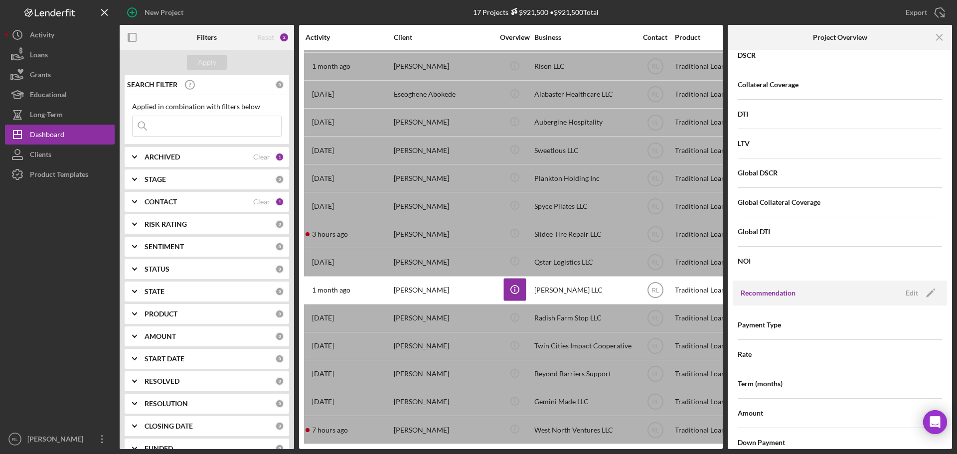
scroll to position [847, 0]
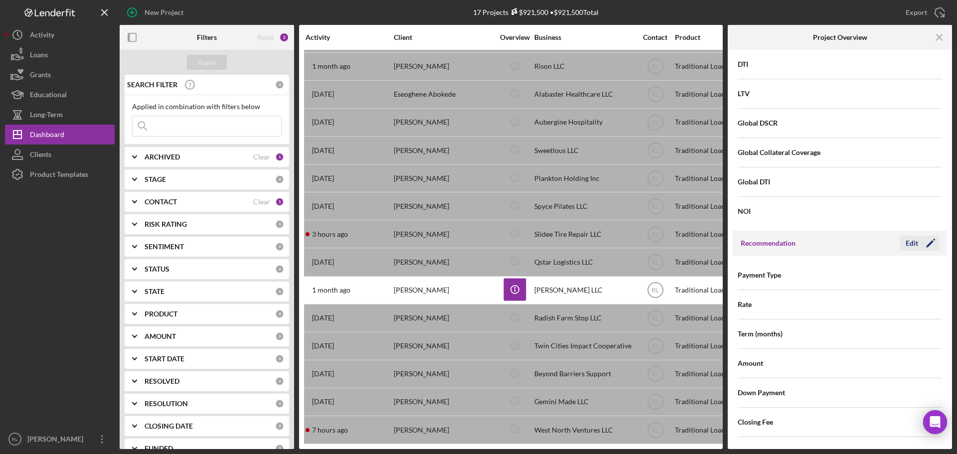
click at [918, 245] on icon "Icon/Edit" at bounding box center [930, 243] width 25 height 25
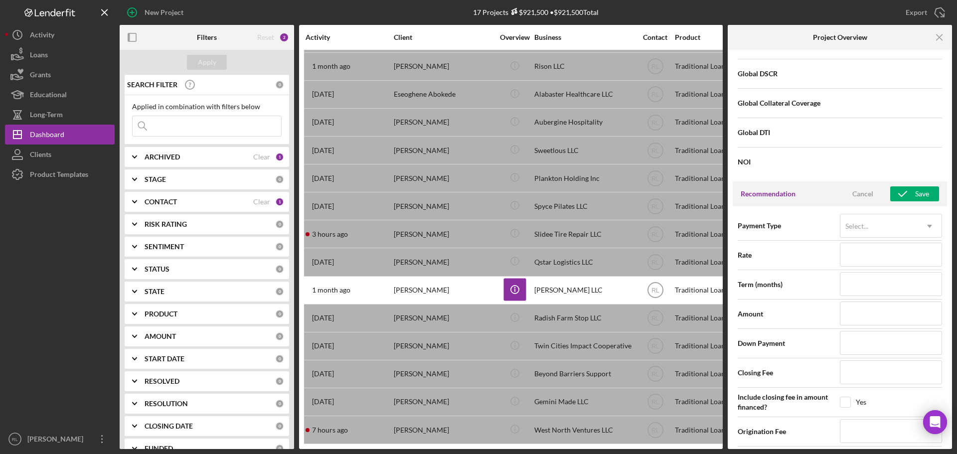
scroll to position [1047, 0]
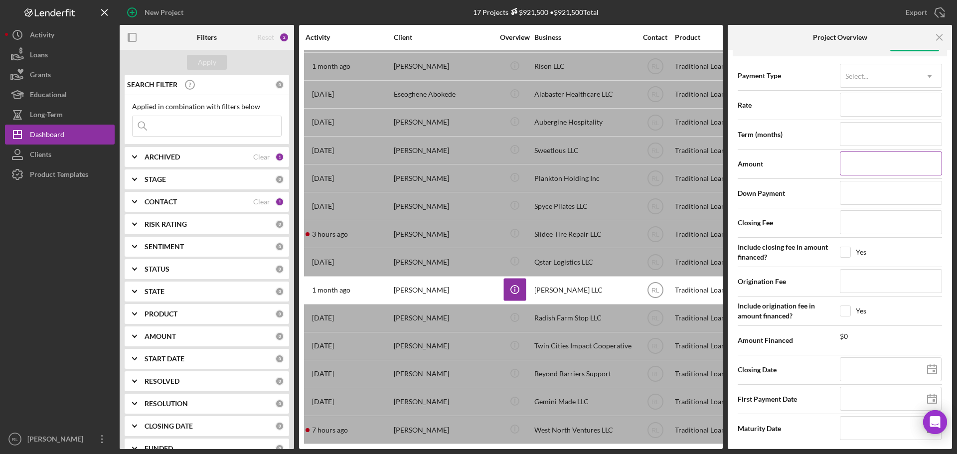
click at [865, 167] on input at bounding box center [891, 164] width 102 height 24
type input "$0"
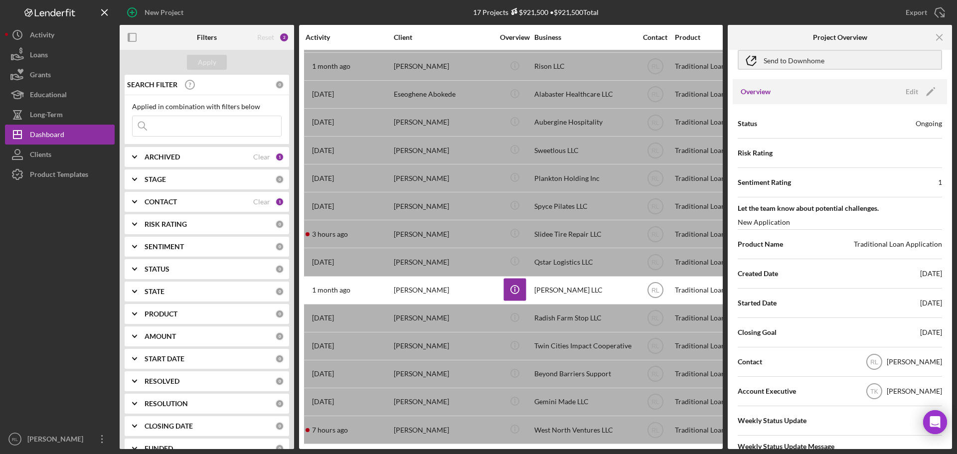
scroll to position [0, 0]
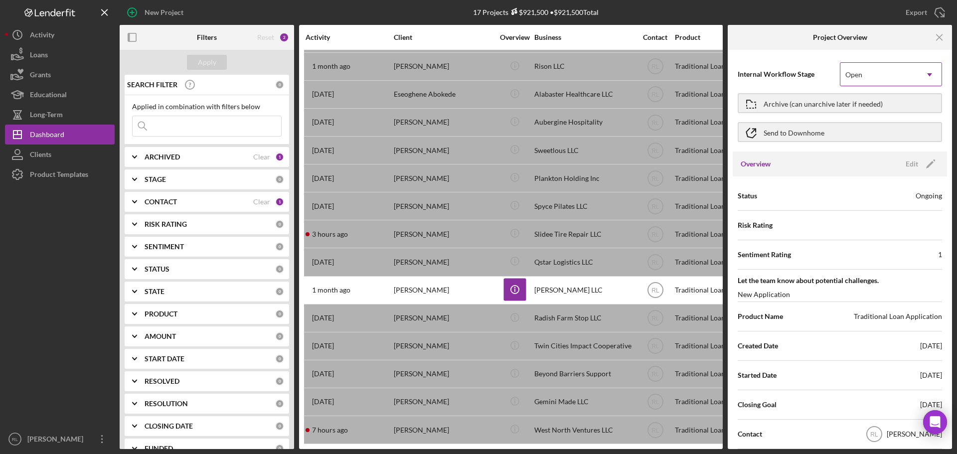
type input "$0"
click at [911, 71] on div "Open" at bounding box center [878, 74] width 77 height 23
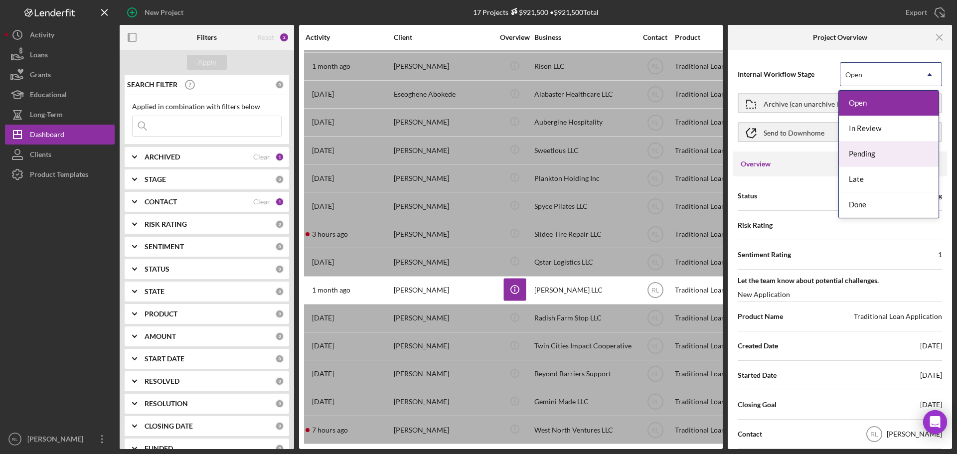
click at [889, 157] on div "Pending" at bounding box center [889, 154] width 100 height 25
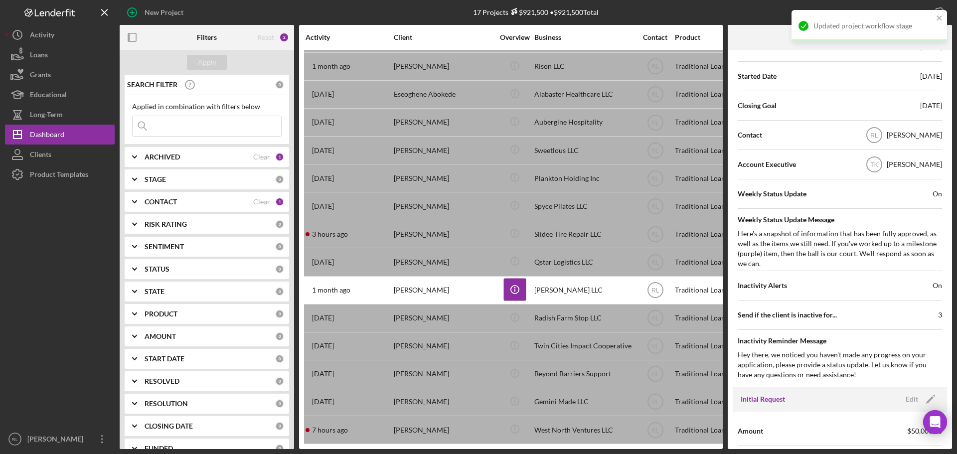
scroll to position [748, 0]
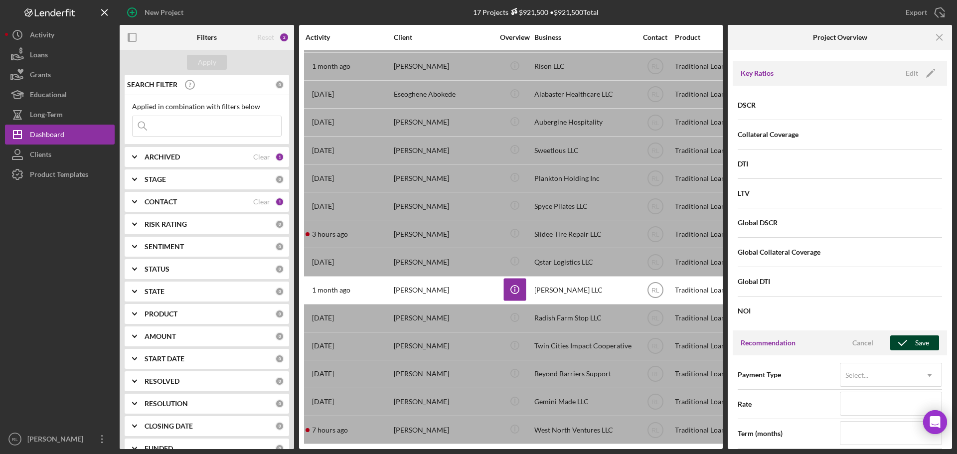
click at [906, 341] on icon "button" at bounding box center [902, 342] width 25 height 25
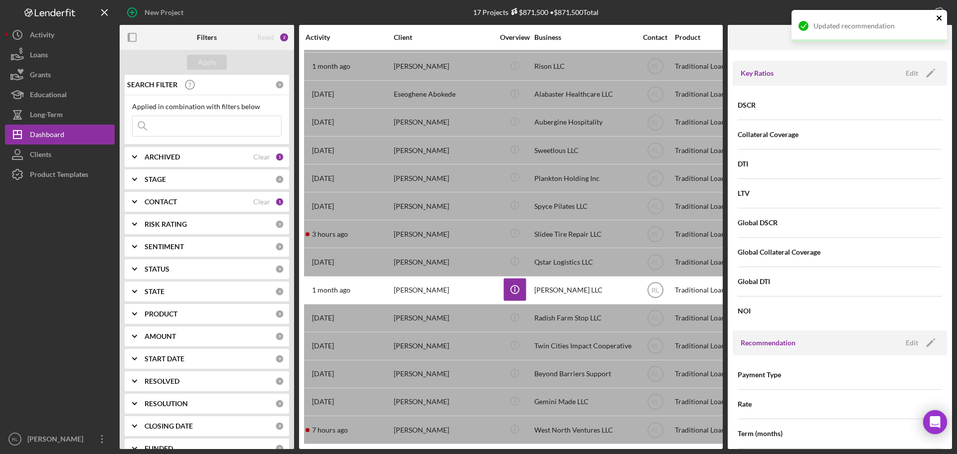
click at [941, 15] on icon "close" at bounding box center [939, 18] width 7 height 8
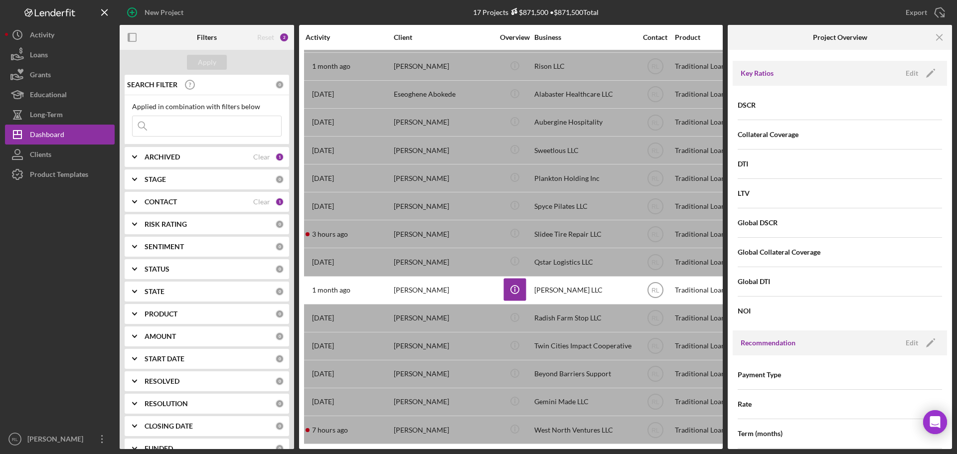
click at [941, 37] on div "New Project 17 Projects $871,500 • $871,500 Total Export Icon/Export Filters Re…" at bounding box center [478, 227] width 957 height 454
click at [941, 36] on line "button" at bounding box center [939, 36] width 5 height 5
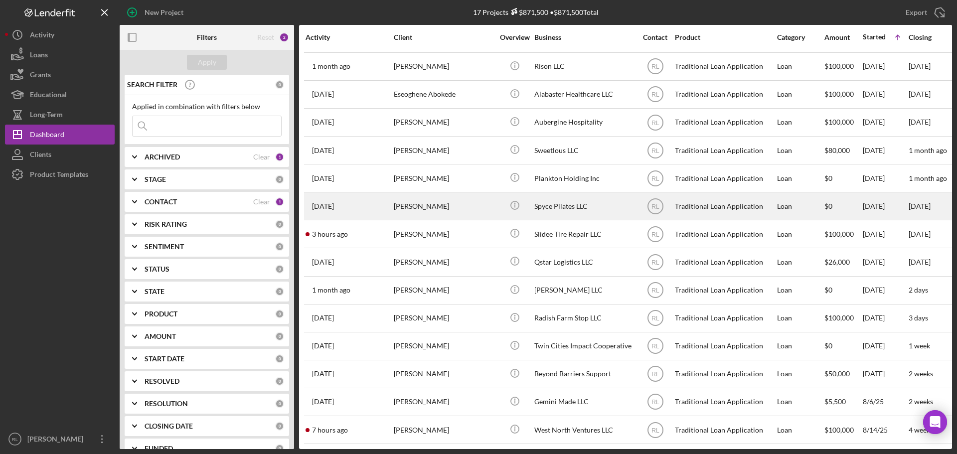
scroll to position [0, 0]
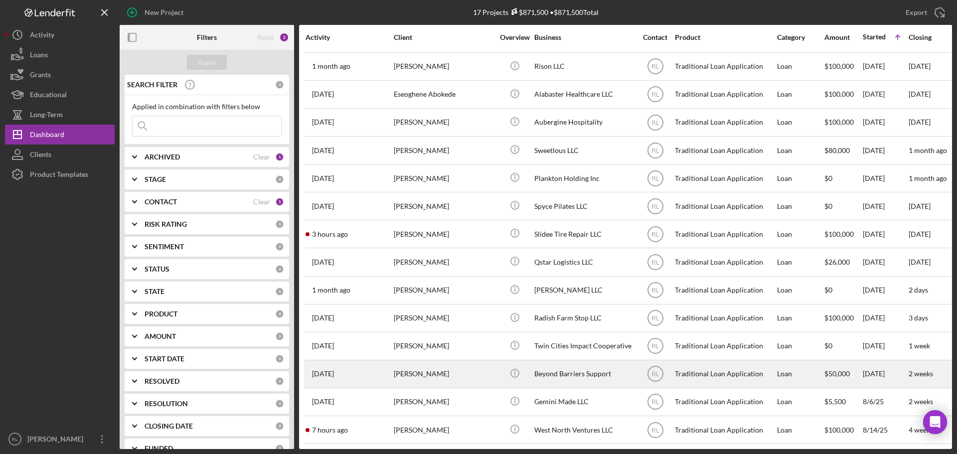
click at [471, 369] on div "[PERSON_NAME]" at bounding box center [444, 374] width 100 height 26
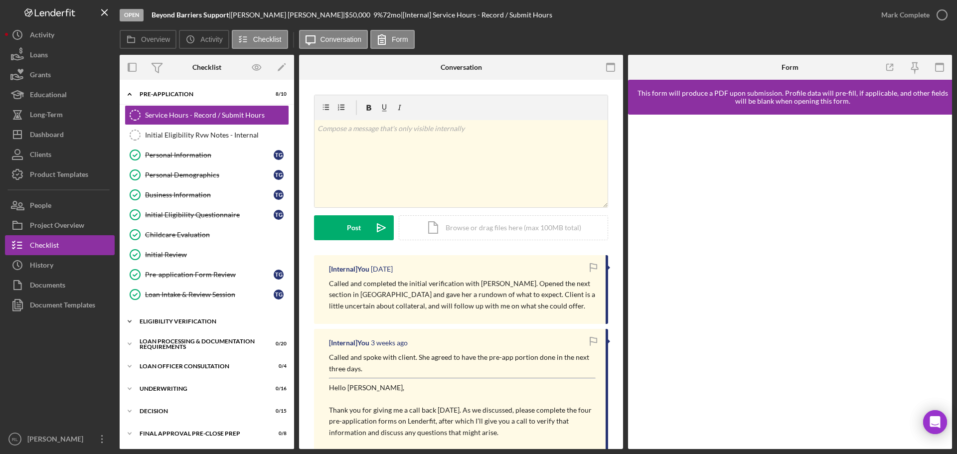
click at [180, 320] on div "Eligibility Verification" at bounding box center [211, 322] width 142 height 6
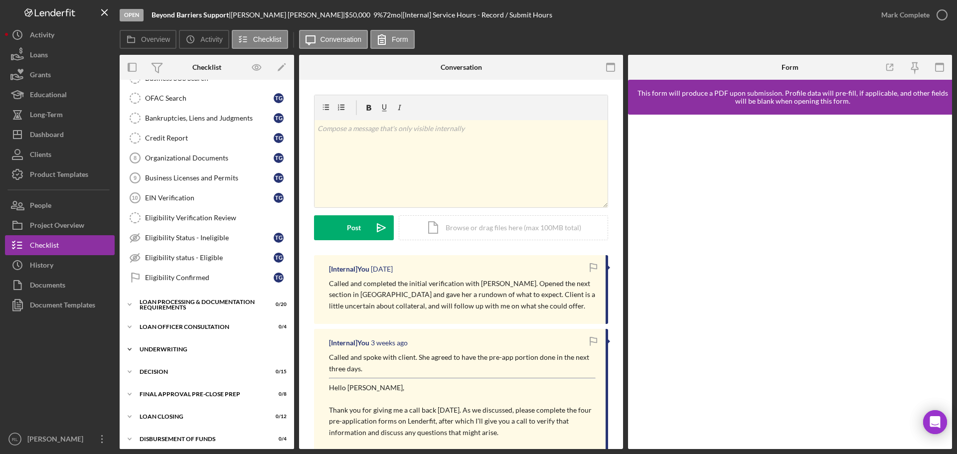
scroll to position [349, 0]
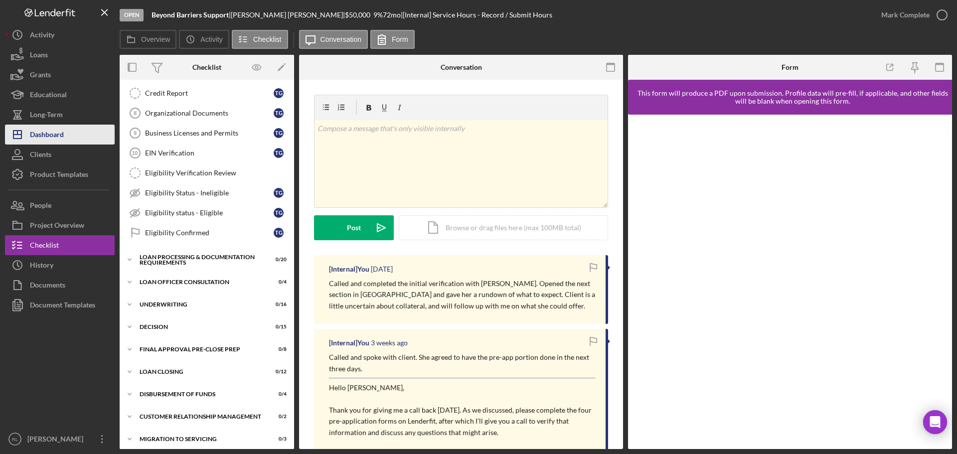
click at [48, 134] on div "Dashboard" at bounding box center [47, 136] width 34 height 22
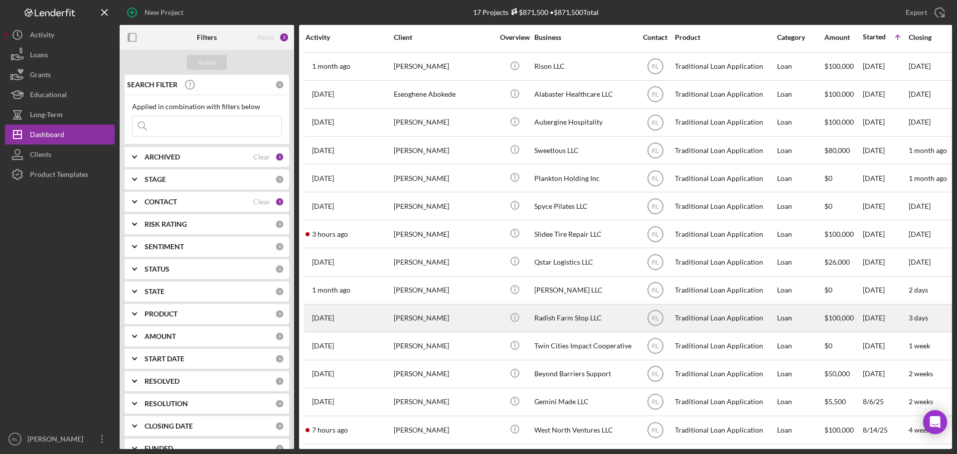
scroll to position [89, 0]
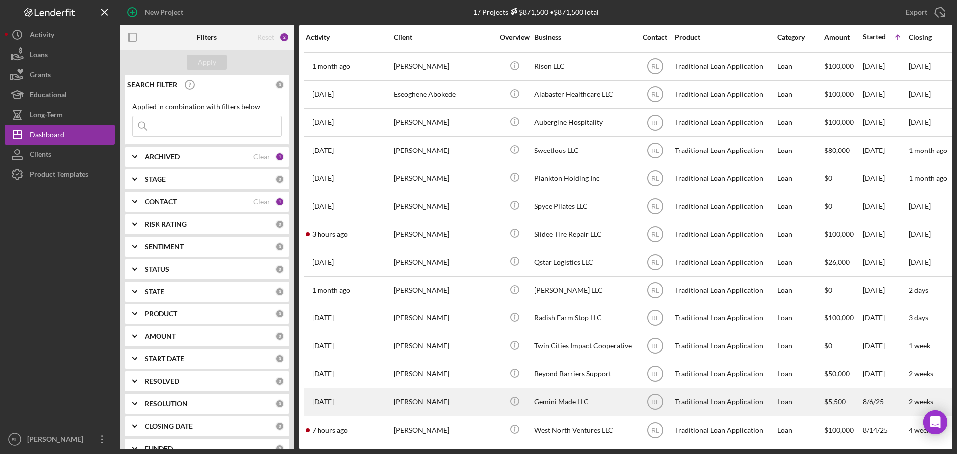
click at [558, 398] on div "Gemini Made LLC" at bounding box center [584, 402] width 100 height 26
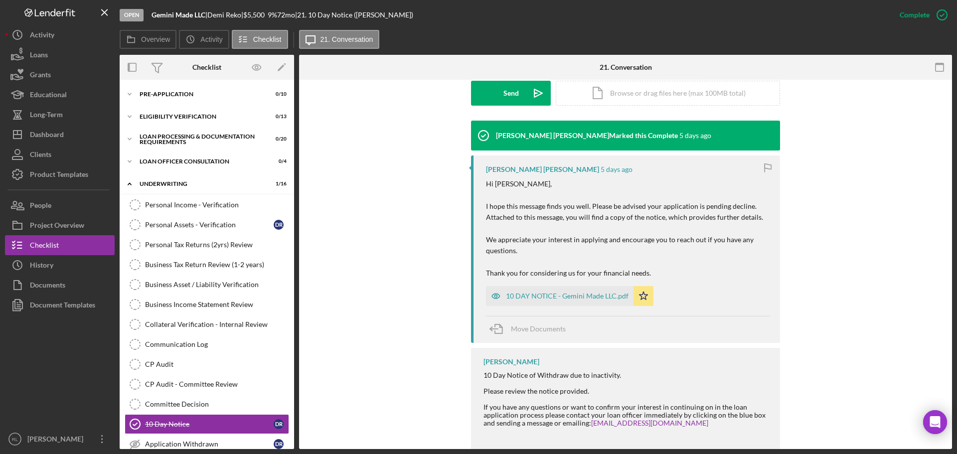
scroll to position [299, 0]
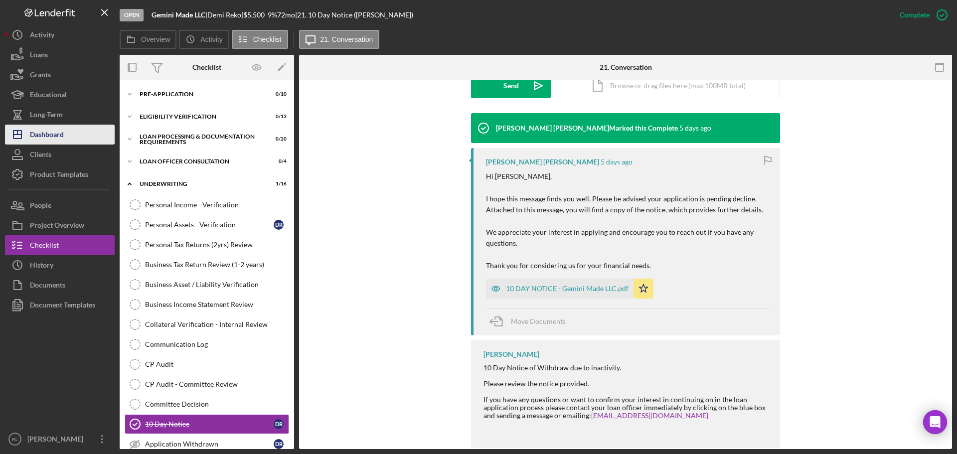
click at [45, 133] on div "Dashboard" at bounding box center [47, 136] width 34 height 22
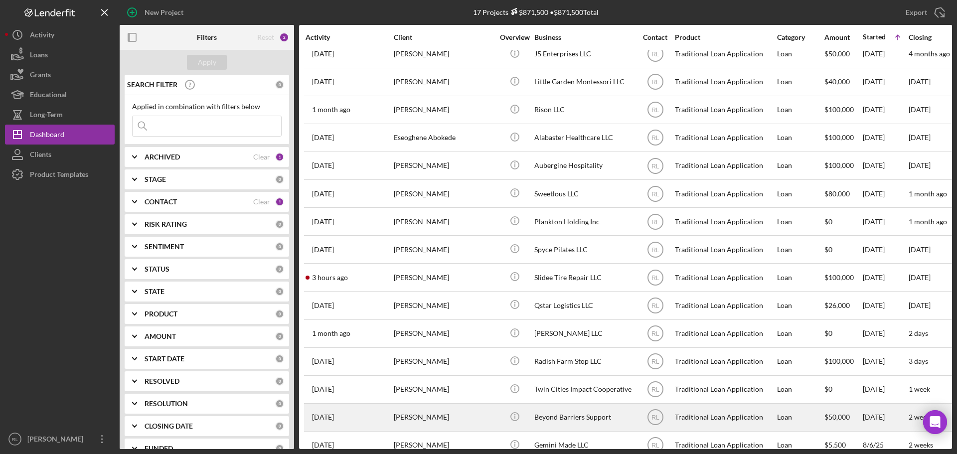
scroll to position [89, 0]
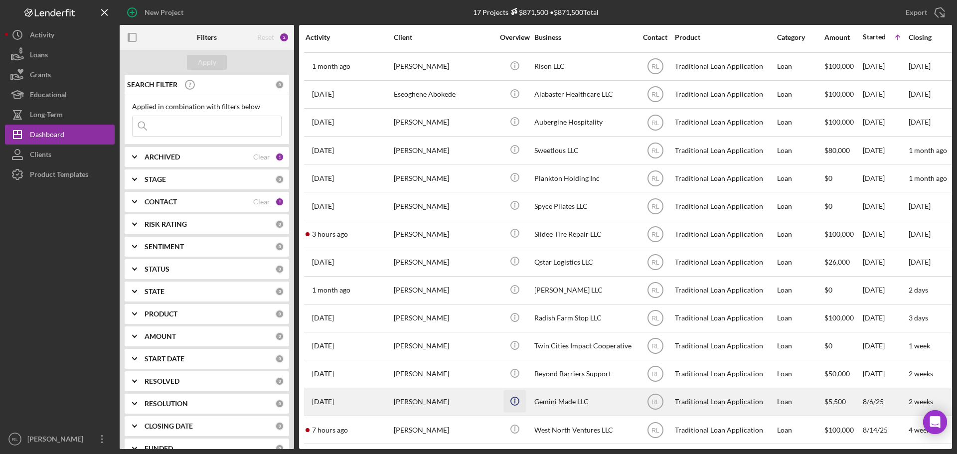
click at [509, 394] on icon "Icon/Info" at bounding box center [514, 401] width 22 height 22
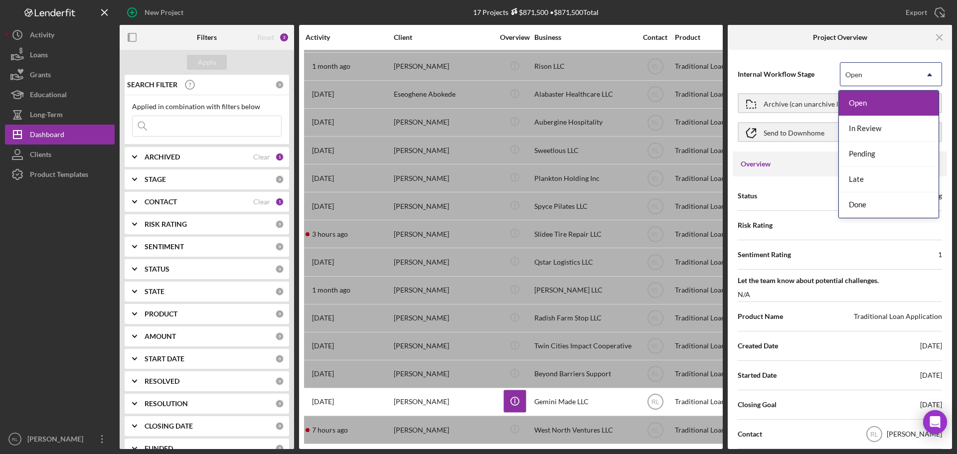
click at [899, 78] on div "Open" at bounding box center [878, 74] width 77 height 23
click at [883, 149] on div "Pending" at bounding box center [889, 154] width 100 height 25
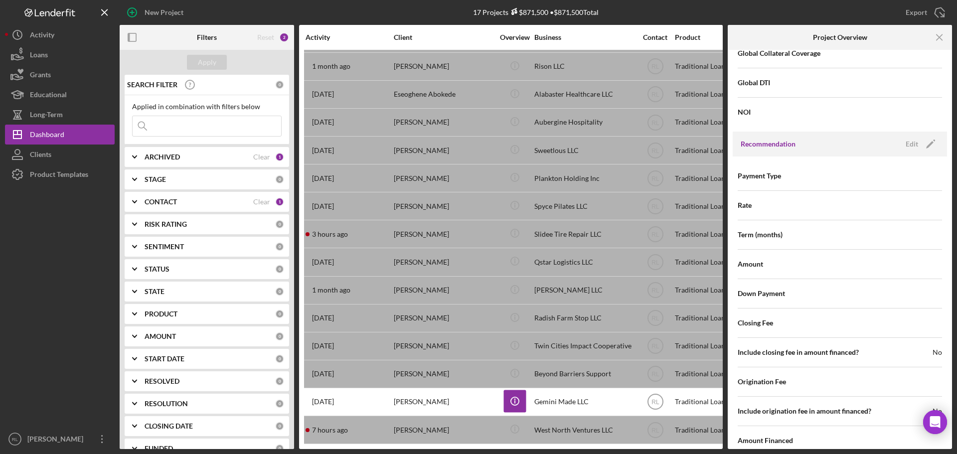
scroll to position [947, 0]
click at [918, 146] on icon "Icon/Edit" at bounding box center [930, 143] width 25 height 25
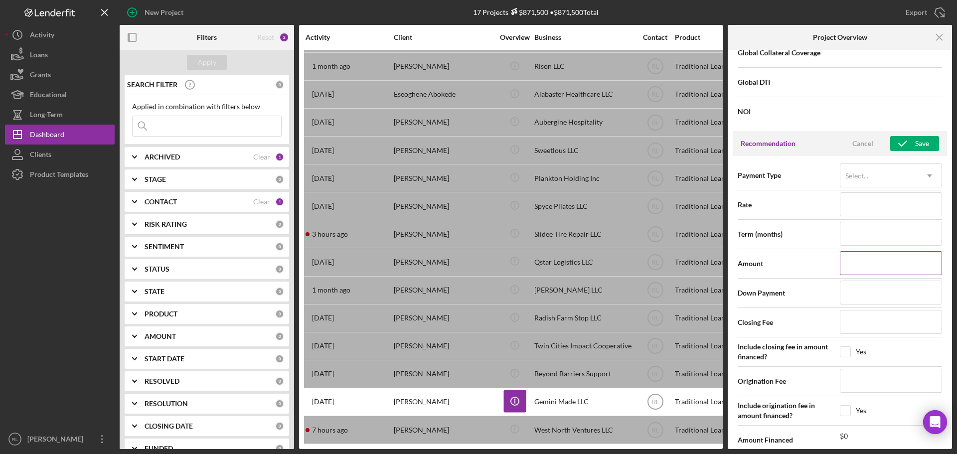
click at [860, 259] on input at bounding box center [891, 263] width 102 height 24
type input "$0"
click at [915, 147] on div "Save" at bounding box center [922, 143] width 14 height 15
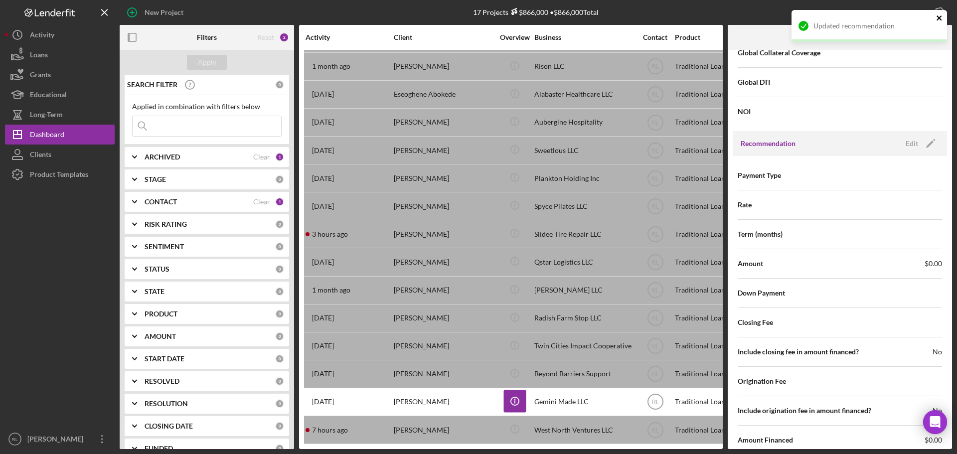
click at [941, 17] on icon "close" at bounding box center [939, 18] width 7 height 8
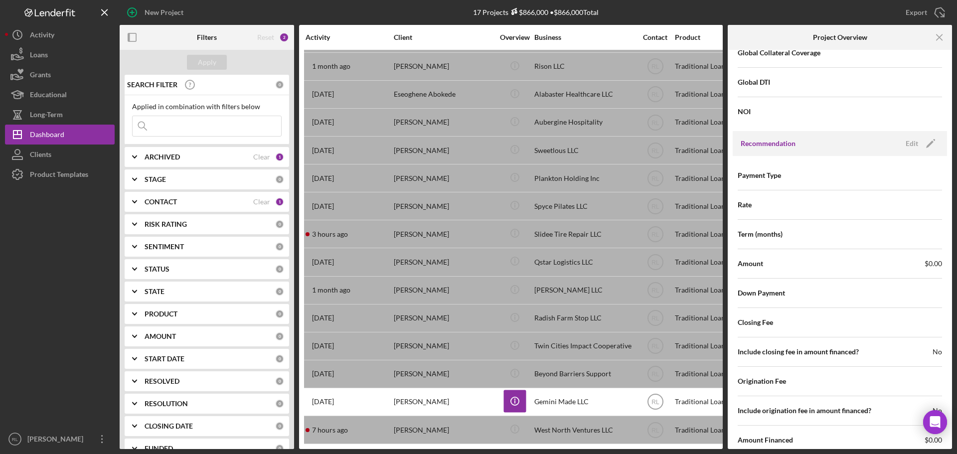
click at [942, 38] on div "Updated recommendation" at bounding box center [870, 30] width 160 height 44
click at [942, 39] on icon "Icon/Menu Close" at bounding box center [940, 37] width 22 height 22
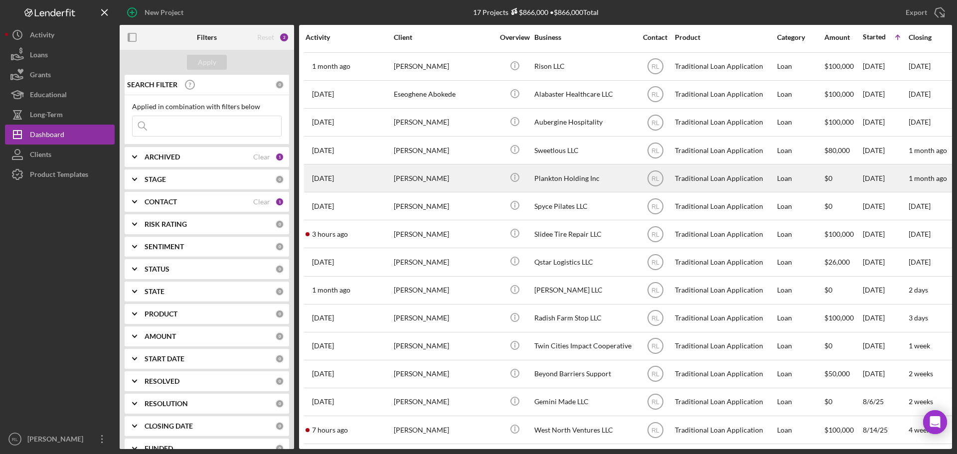
scroll to position [0, 0]
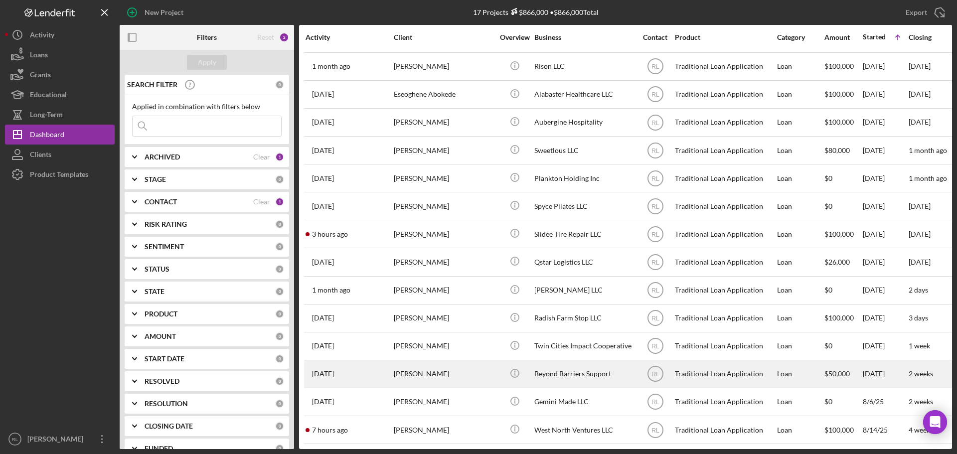
click at [568, 367] on div "Beyond Barriers Support" at bounding box center [584, 374] width 100 height 26
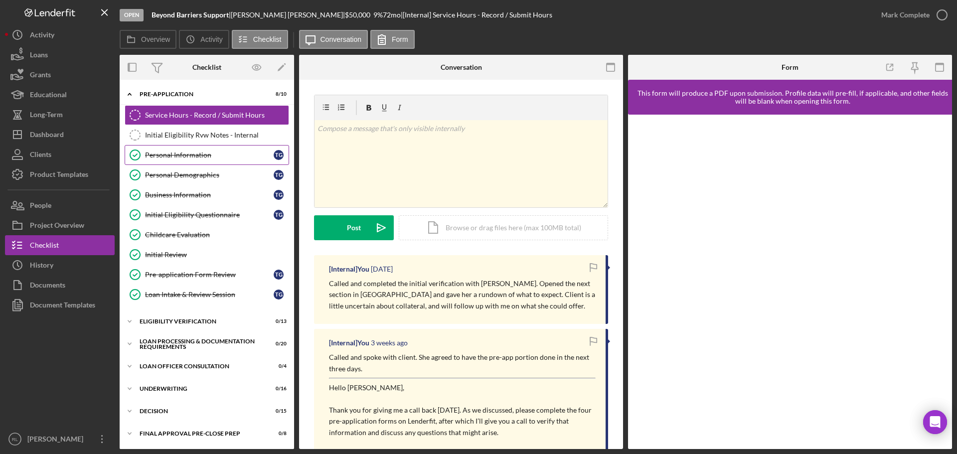
click at [184, 154] on div "Personal Information" at bounding box center [209, 155] width 129 height 8
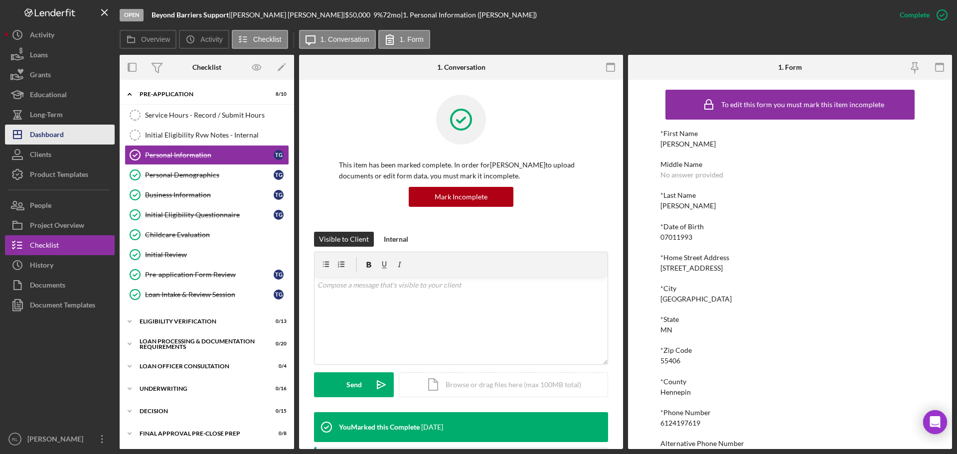
click at [45, 133] on div "Dashboard" at bounding box center [47, 136] width 34 height 22
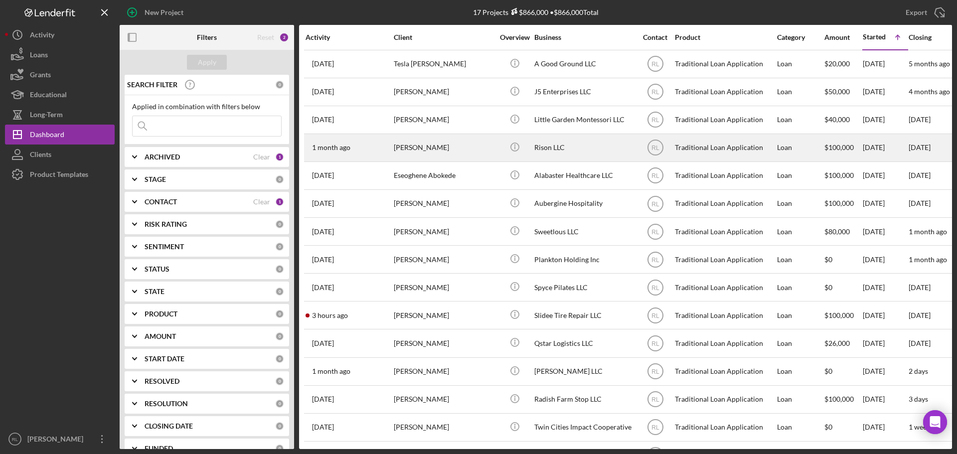
click at [436, 144] on div "[PERSON_NAME]" at bounding box center [444, 148] width 100 height 26
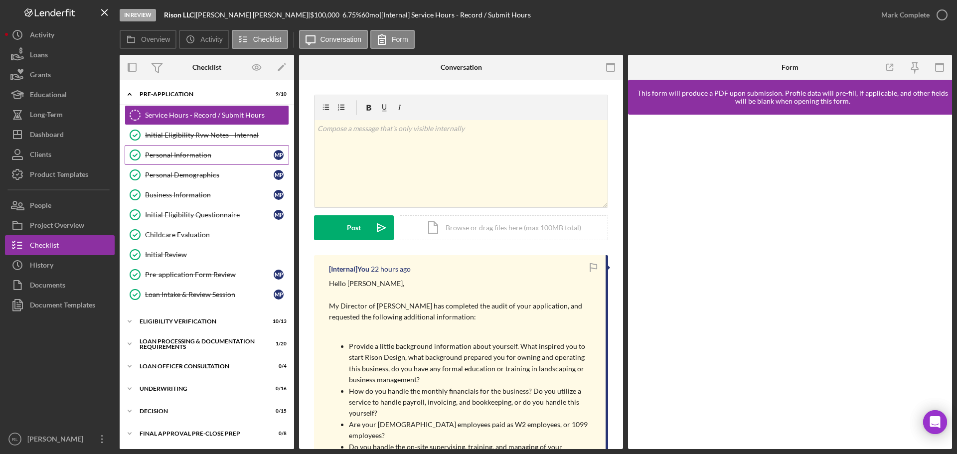
click at [195, 152] on div "Personal Information" at bounding box center [209, 155] width 129 height 8
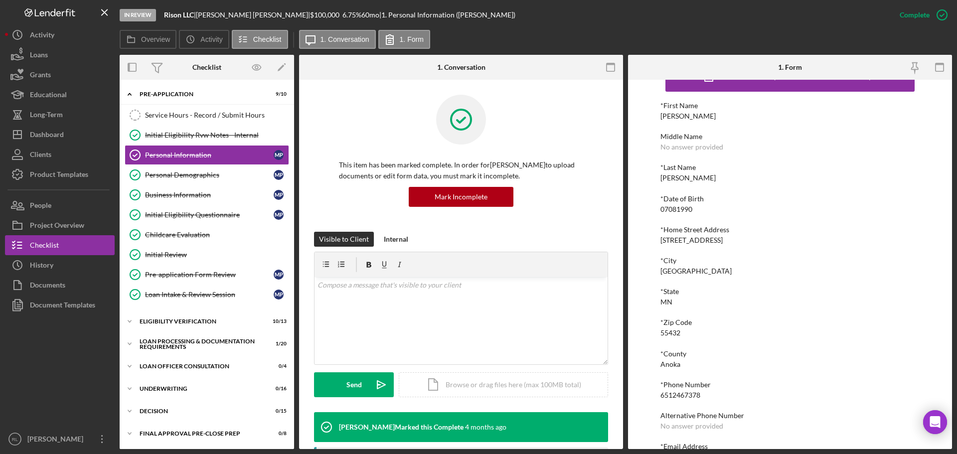
scroll to position [55, 0]
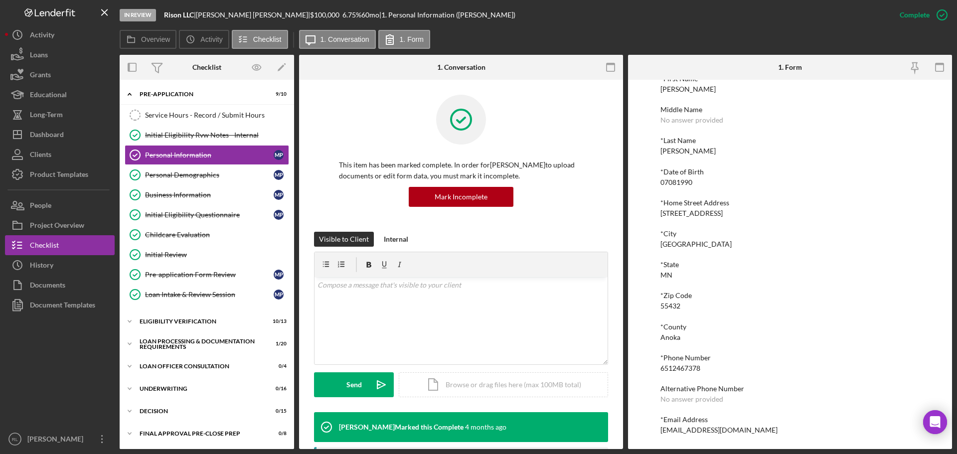
click at [680, 371] on div "6512467378" at bounding box center [680, 368] width 40 height 8
copy div "6512467378"
click at [747, 299] on div "*Zip Code" at bounding box center [789, 296] width 259 height 8
drag, startPoint x: 211, startPoint y: 118, endPoint x: 472, endPoint y: 299, distance: 317.7
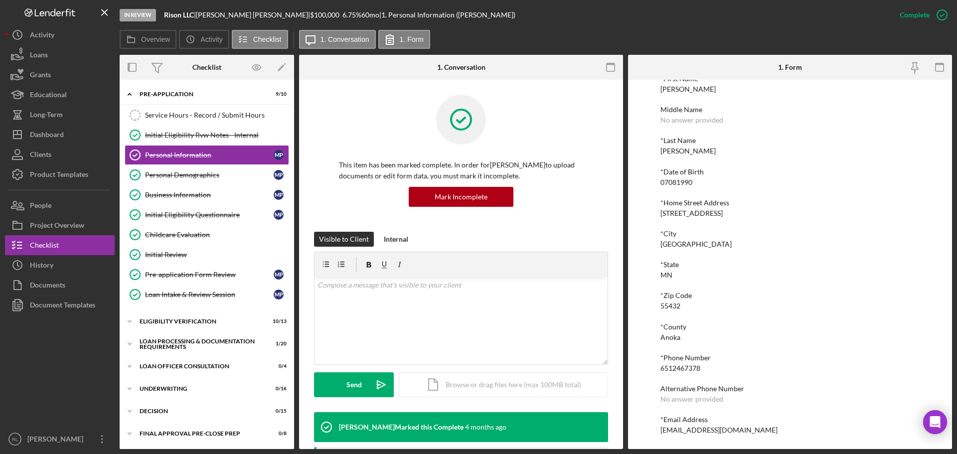
click at [211, 118] on div "Service Hours - Record / Submit Hours" at bounding box center [217, 115] width 144 height 8
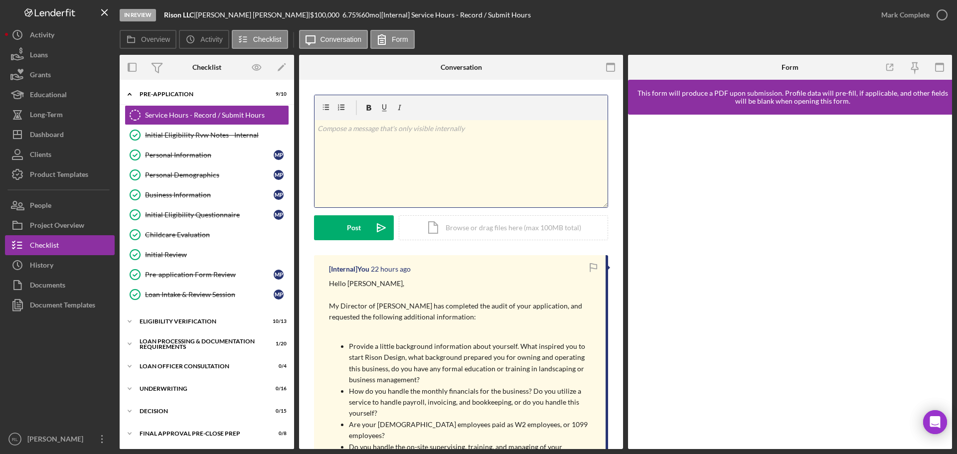
click at [394, 164] on div "v Color teal Color pink Remove color Add row above Add row below Add column bef…" at bounding box center [461, 163] width 293 height 87
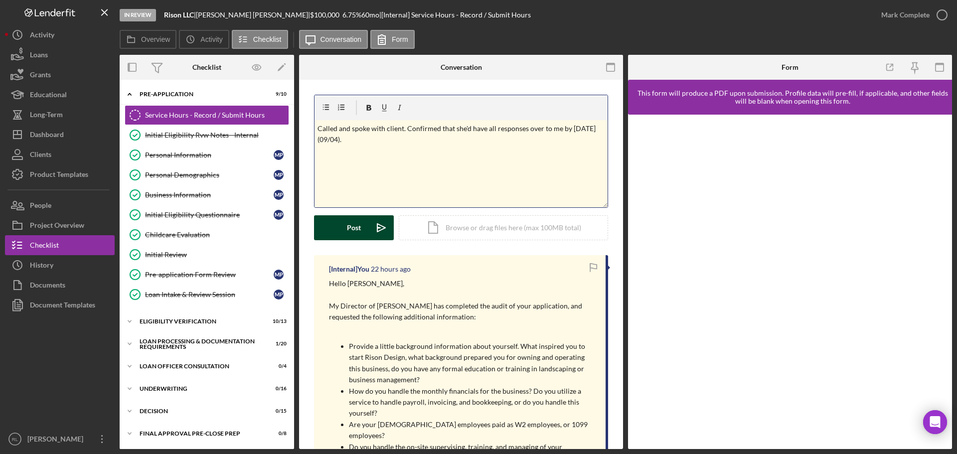
click at [361, 239] on button "Post Icon/icon-invite-send" at bounding box center [354, 227] width 80 height 25
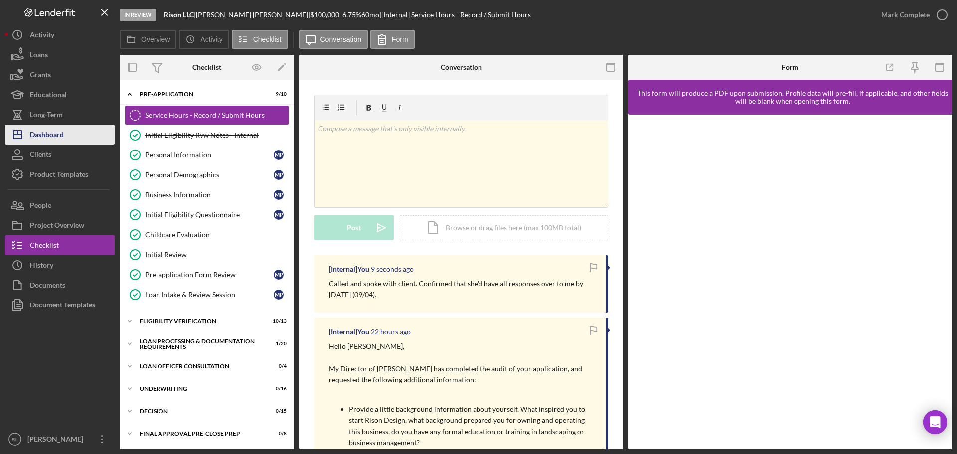
click at [46, 138] on div "Dashboard" at bounding box center [47, 136] width 34 height 22
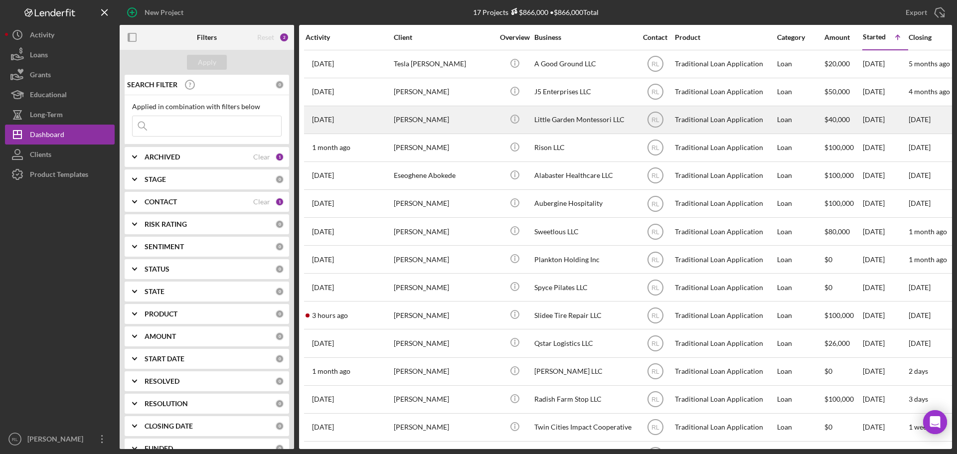
click at [464, 122] on div "[PERSON_NAME]" at bounding box center [444, 120] width 100 height 26
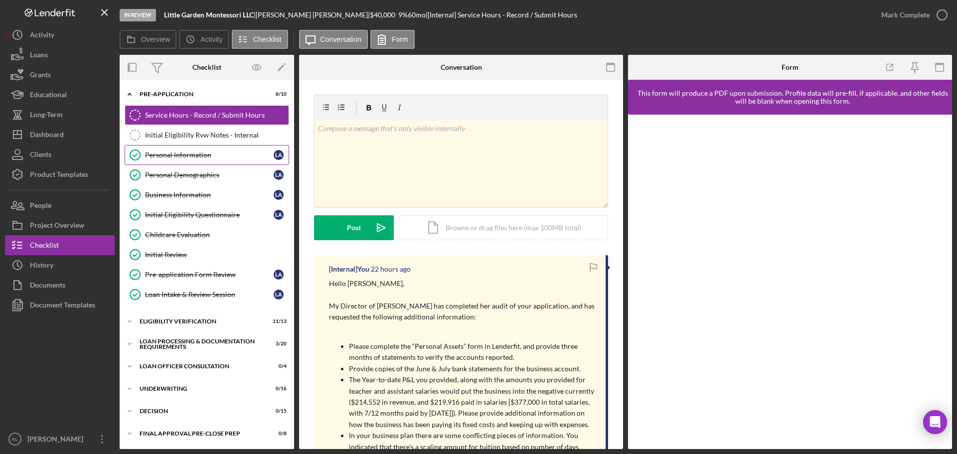
click at [201, 159] on div "Personal Information" at bounding box center [209, 155] width 129 height 8
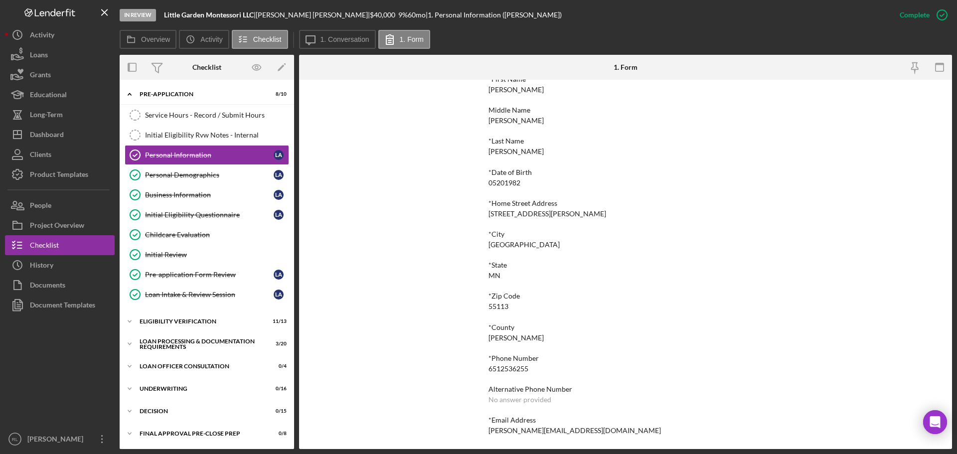
scroll to position [55, 0]
click at [504, 368] on div "6512536255" at bounding box center [508, 368] width 40 height 8
copy div "6512536255"
drag, startPoint x: 181, startPoint y: 120, endPoint x: 436, endPoint y: 171, distance: 260.3
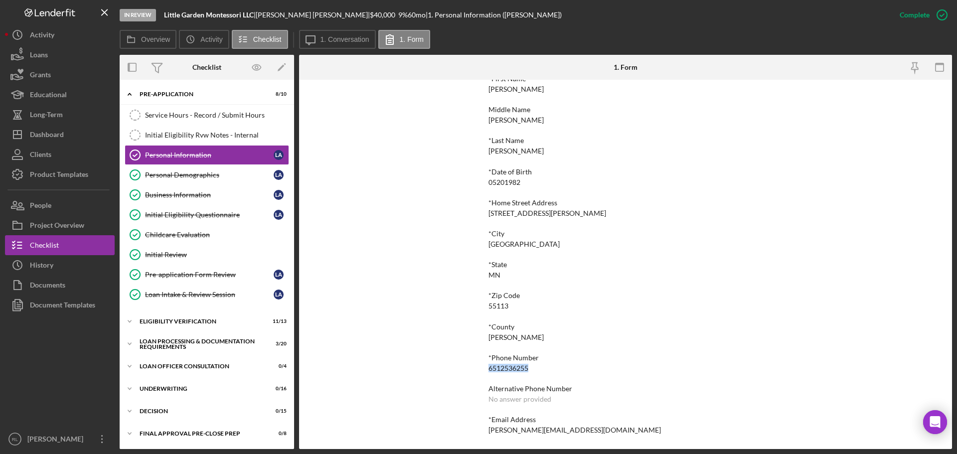
click at [181, 120] on link "Service Hours - Record / Submit Hours Service Hours - Record / Submit Hours" at bounding box center [207, 115] width 164 height 20
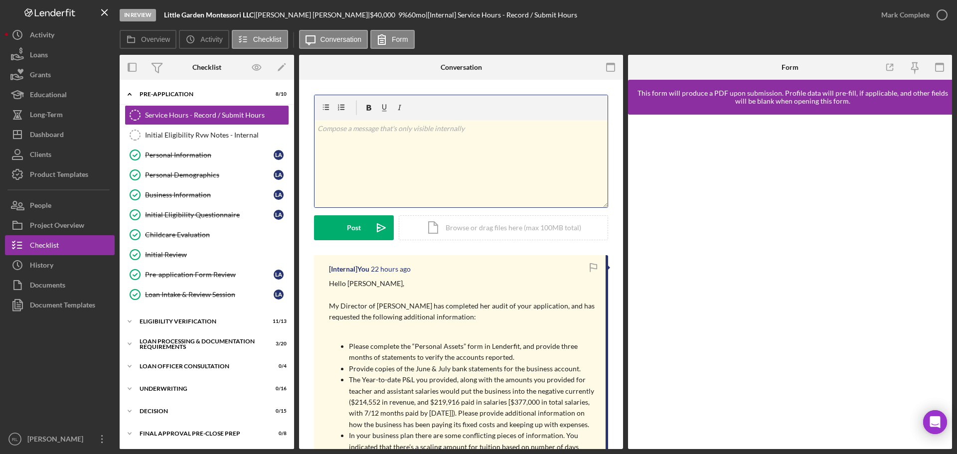
click at [464, 153] on div "v Color teal Color pink Remove color Add row above Add row below Add column bef…" at bounding box center [461, 163] width 293 height 87
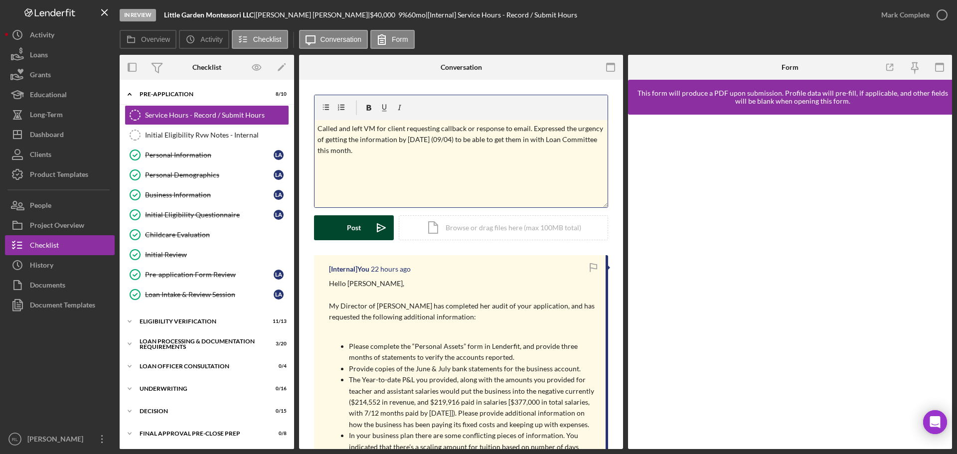
click at [364, 225] on button "Post Icon/icon-invite-send" at bounding box center [354, 227] width 80 height 25
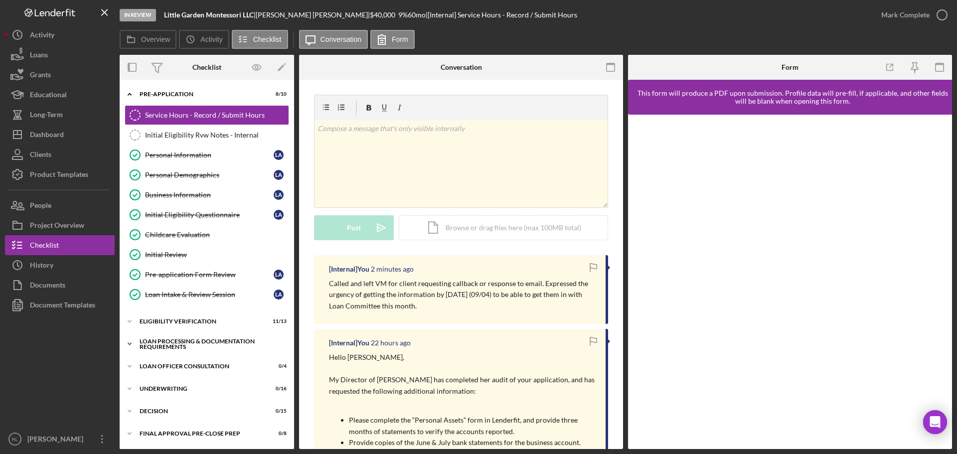
click at [207, 343] on div "Loan Processing & Documentation Requirements" at bounding box center [211, 343] width 142 height 11
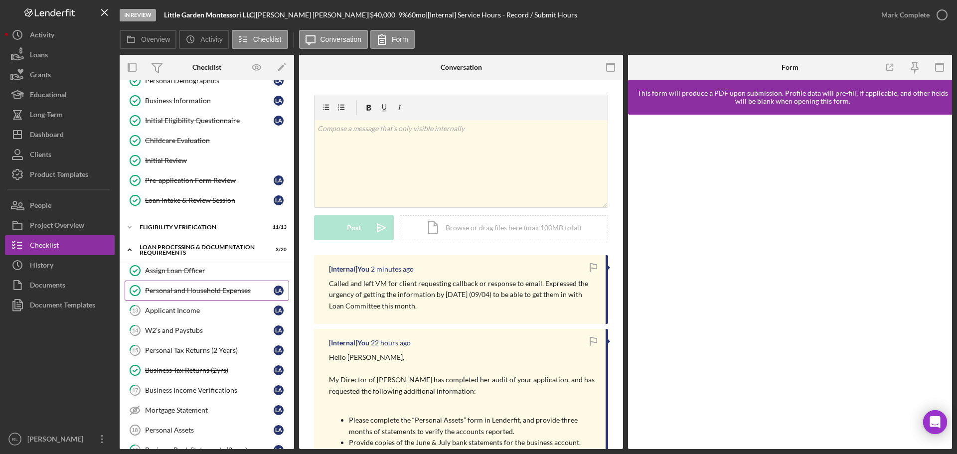
scroll to position [100, 0]
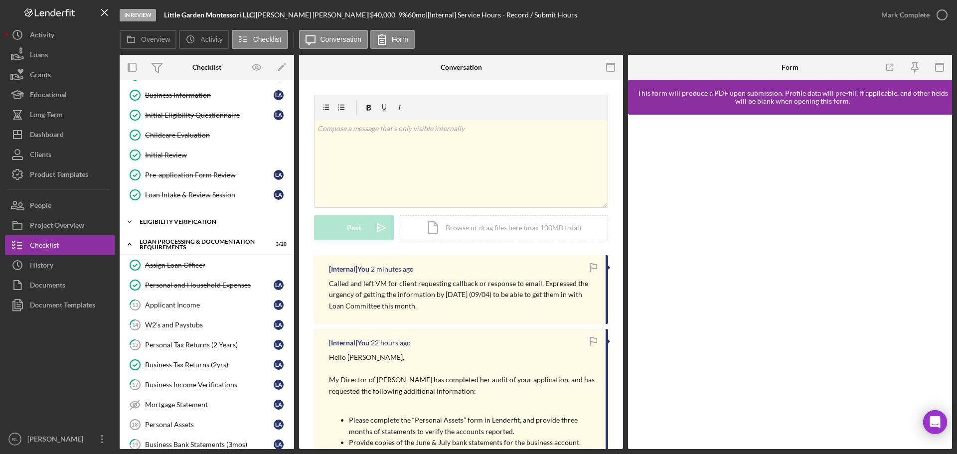
click at [205, 224] on div "Eligibility Verification" at bounding box center [211, 222] width 142 height 6
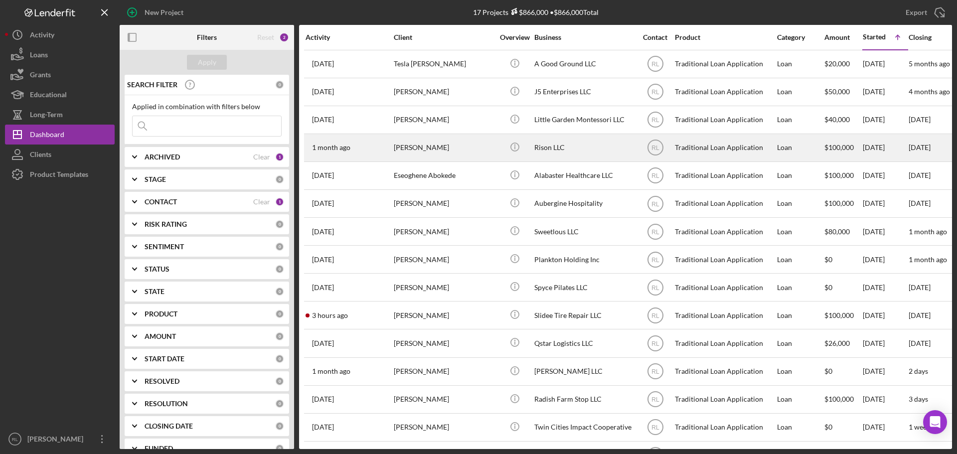
click at [467, 149] on div "[PERSON_NAME]" at bounding box center [444, 148] width 100 height 26
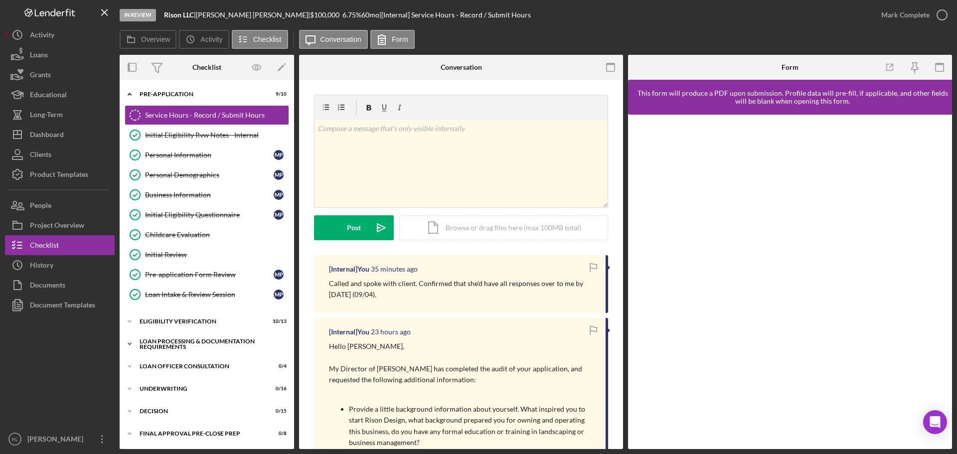
click at [186, 340] on div "Loan Processing & Documentation Requirements" at bounding box center [211, 343] width 142 height 11
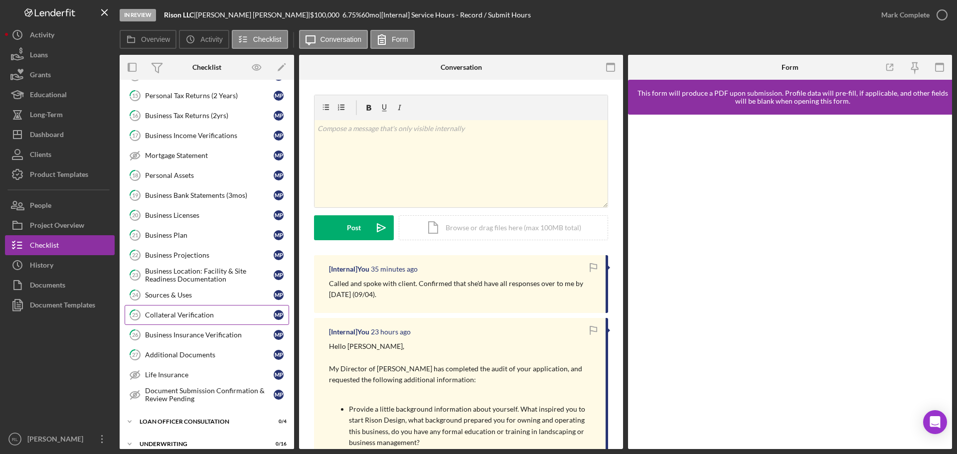
scroll to position [299, 0]
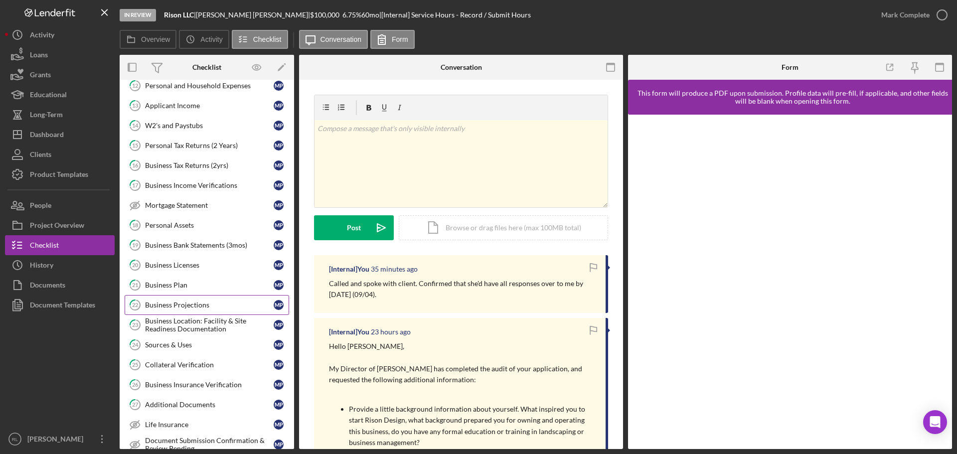
click at [220, 301] on div "Business Projections" at bounding box center [209, 305] width 129 height 8
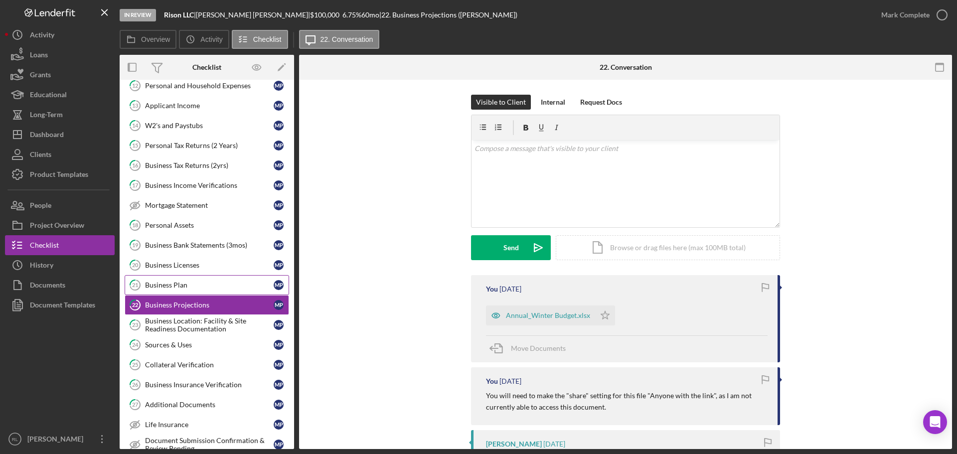
click at [196, 288] on div "Business Plan" at bounding box center [209, 285] width 129 height 8
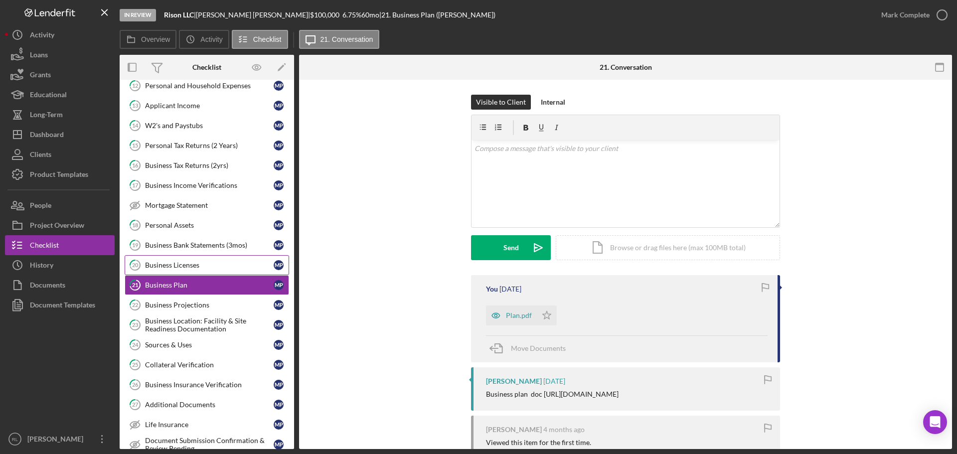
click at [196, 268] on div "Business Licenses" at bounding box center [209, 265] width 129 height 8
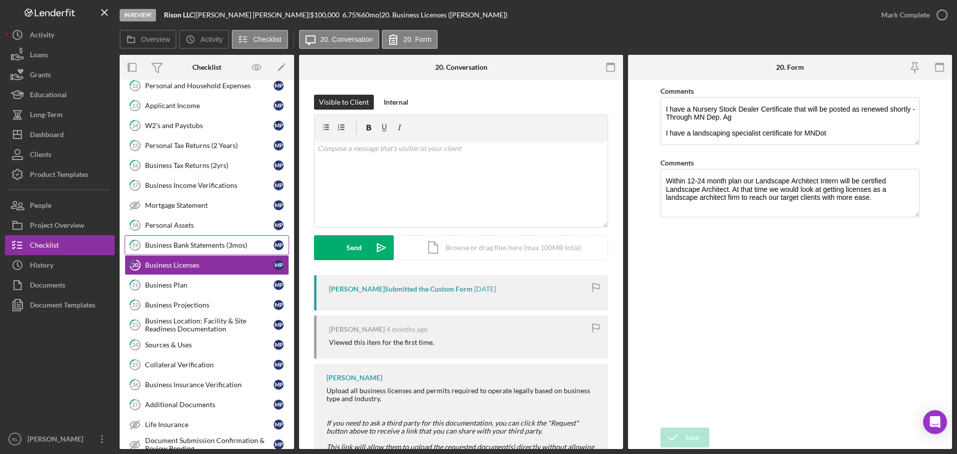
click at [193, 249] on div "Business Bank Statements (3mos)" at bounding box center [209, 245] width 129 height 8
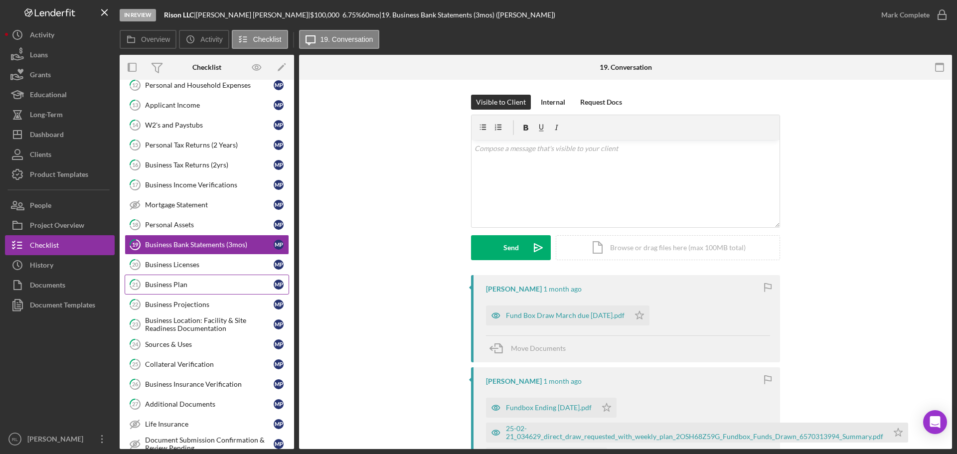
scroll to position [299, 0]
click at [208, 225] on div "Personal Assets" at bounding box center [209, 225] width 129 height 8
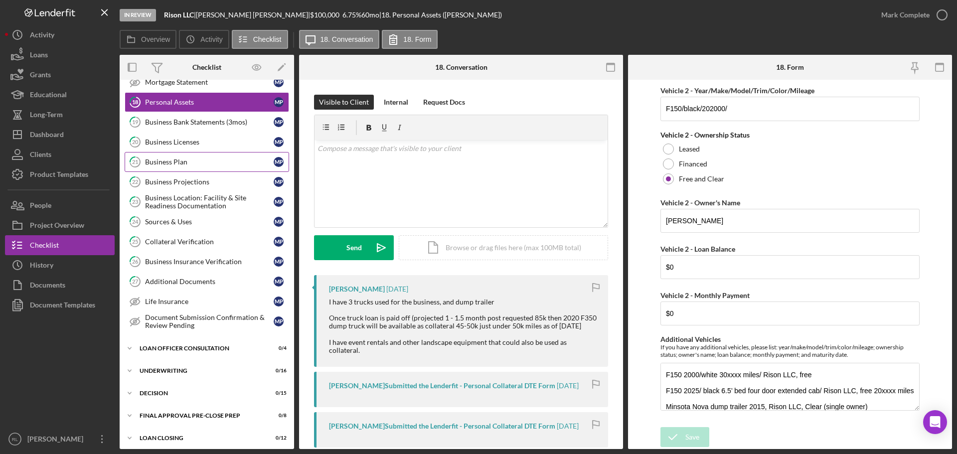
scroll to position [399, 0]
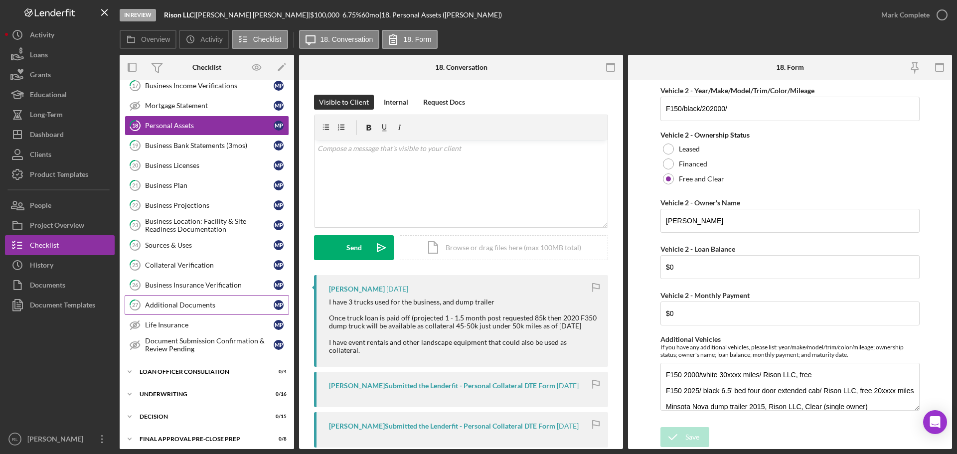
click at [209, 308] on div "Additional Documents" at bounding box center [209, 305] width 129 height 8
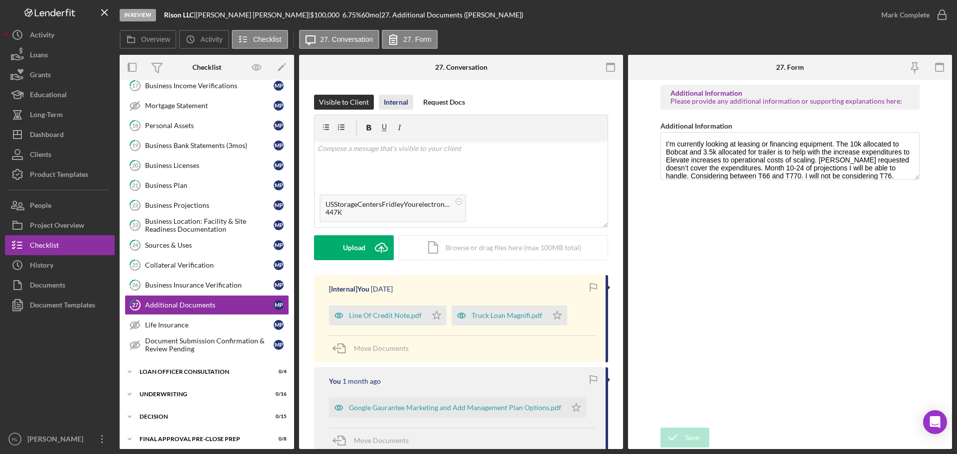
click at [397, 101] on div "Internal" at bounding box center [396, 102] width 24 height 15
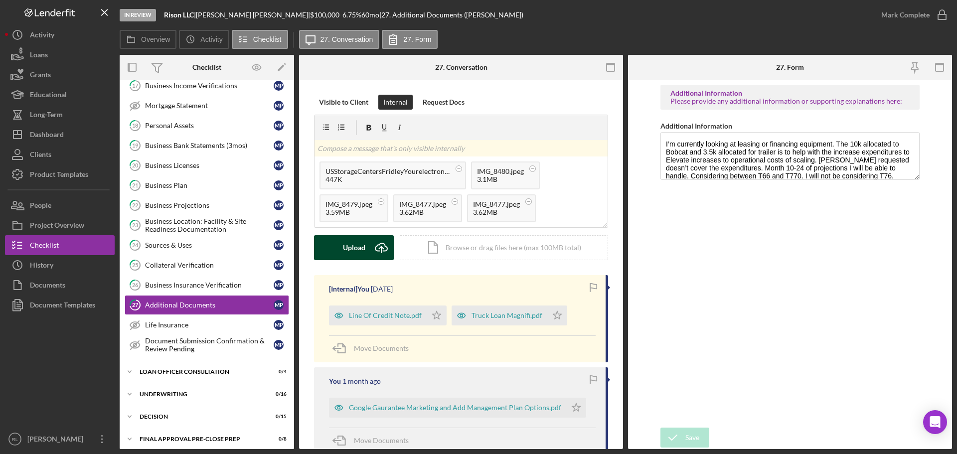
click at [354, 249] on div "Upload" at bounding box center [354, 247] width 22 height 25
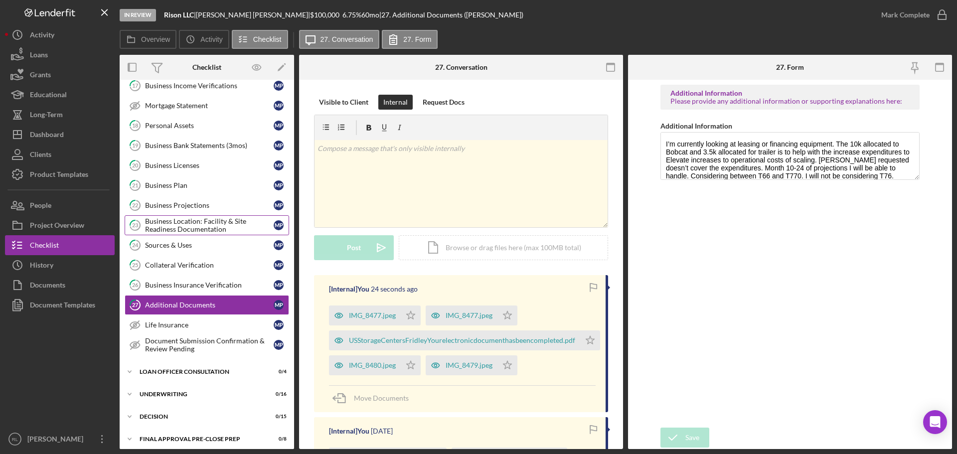
click at [211, 228] on div "Business Location: Facility & Site Readiness Documentation" at bounding box center [209, 225] width 129 height 16
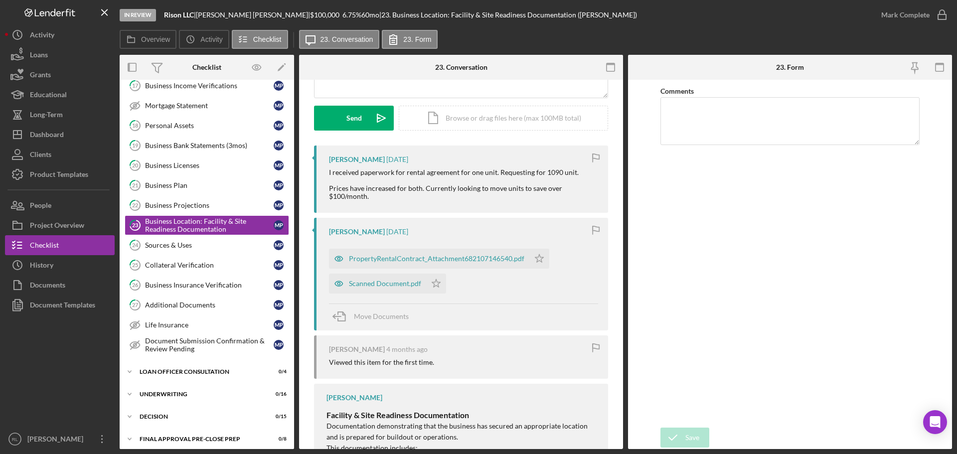
scroll to position [150, 0]
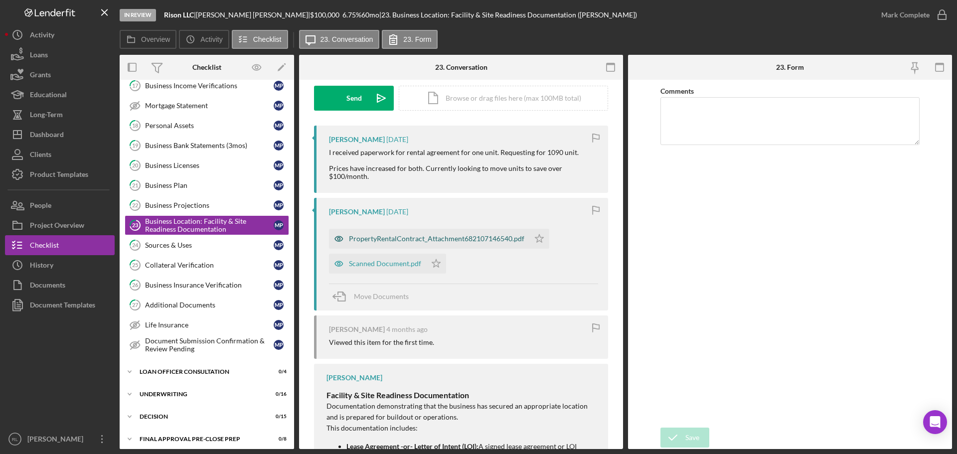
click at [449, 236] on div "PropertyRentalContract_Attachment682107146540.pdf" at bounding box center [436, 239] width 175 height 8
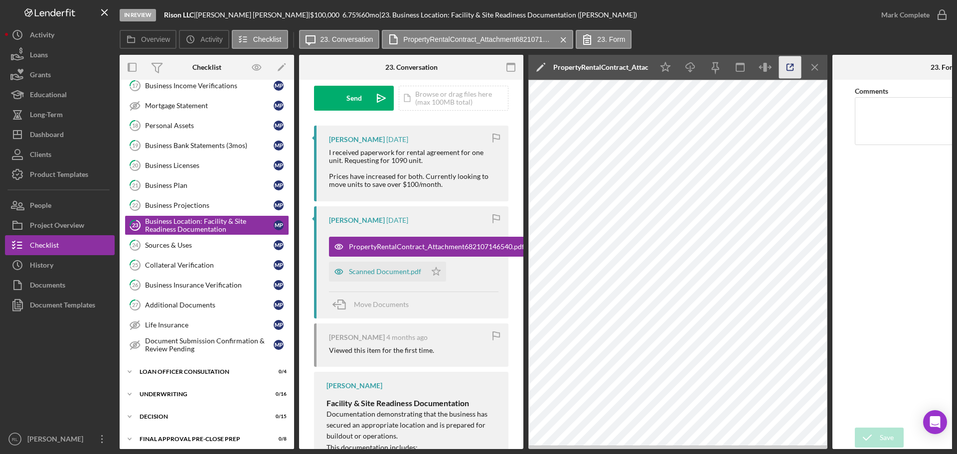
click at [787, 64] on icon "button" at bounding box center [790, 67] width 22 height 22
click at [391, 275] on div "Scanned Document.pdf" at bounding box center [385, 272] width 72 height 8
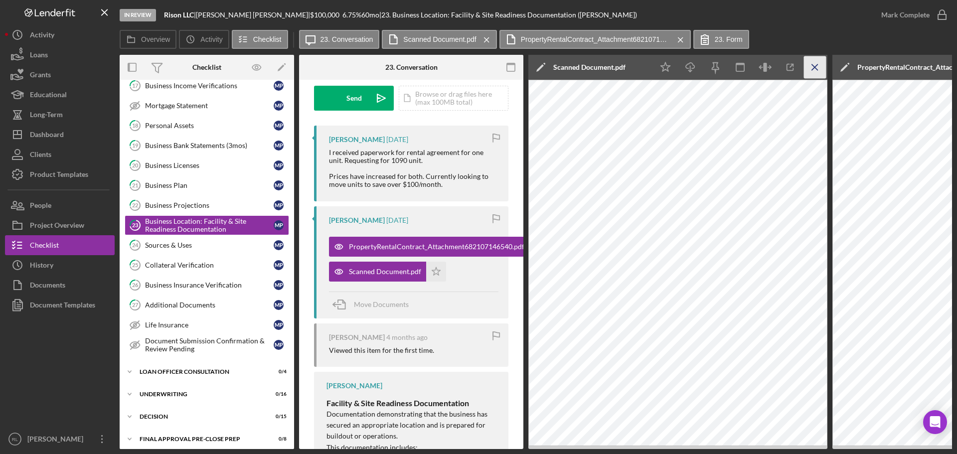
click at [815, 70] on icon "Icon/Menu Close" at bounding box center [815, 67] width 22 height 22
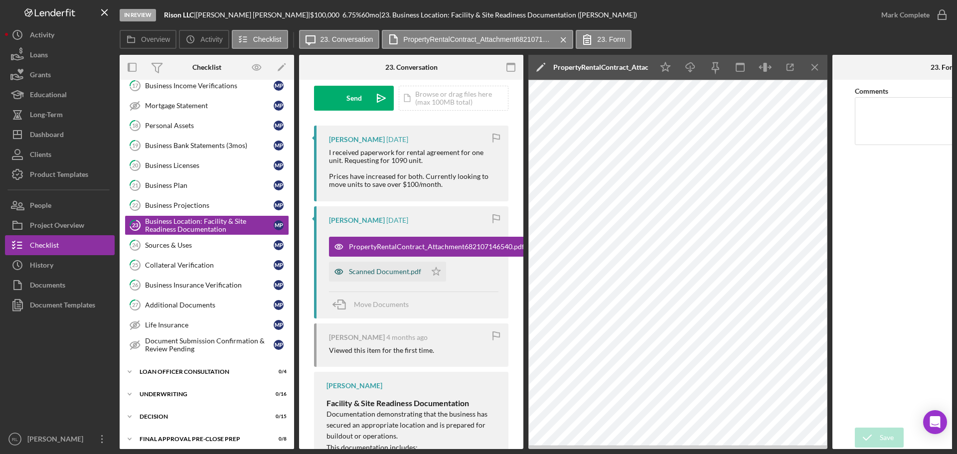
click at [352, 273] on div "Scanned Document.pdf" at bounding box center [385, 272] width 72 height 8
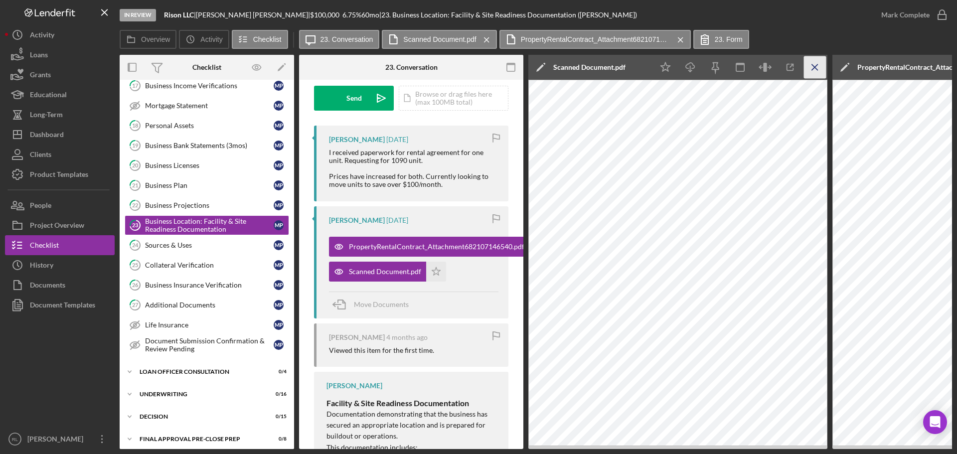
click at [814, 69] on icon "Icon/Menu Close" at bounding box center [815, 67] width 22 height 22
